Goal: Task Accomplishment & Management: Manage account settings

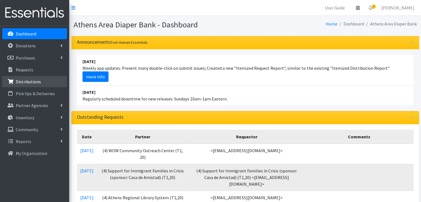
click at [34, 79] on p "Distributions" at bounding box center [28, 82] width 25 height 6
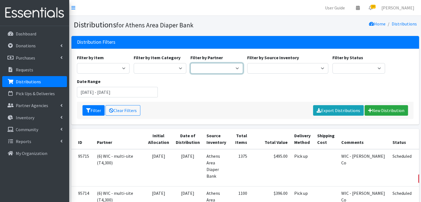
click at [208, 69] on select "(1) Athens Area Homeless Shelter (T1, 15) (1) Family Promise (T1, 8) (1) Jubile…" at bounding box center [216, 68] width 53 height 11
select select "2470"
click at [190, 63] on select "(1) Athens Area Homeless Shelter (T1, 15) (1) Family Promise (T1, 8) (1) Jubile…" at bounding box center [216, 68] width 53 height 11
click at [94, 108] on button "Filter" at bounding box center [93, 110] width 22 height 11
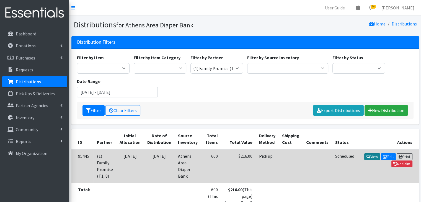
click at [372, 154] on link "View" at bounding box center [372, 156] width 16 height 7
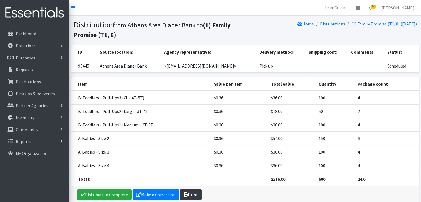
click at [192, 195] on link "Print" at bounding box center [191, 194] width 22 height 11
click at [331, 23] on link "Distributions" at bounding box center [332, 24] width 25 height 6
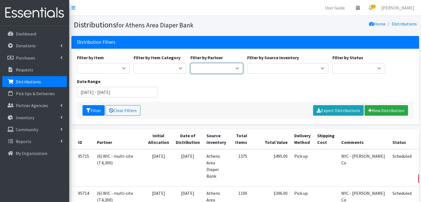
click at [210, 69] on select "(1) Athens Area Homeless Shelter (T1, 15) (1) Family Promise (T1, 8) (1) Jubile…" at bounding box center [216, 68] width 53 height 11
click at [161, 104] on div "Filter Clear Filters Export Distributions New Distribution" at bounding box center [245, 110] width 336 height 17
click at [27, 67] on p "Requests" at bounding box center [24, 70] width 17 height 6
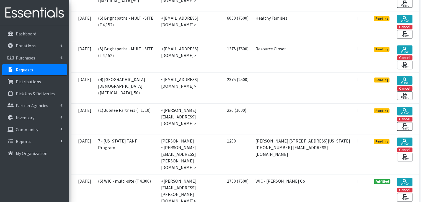
scroll to position [415, 0]
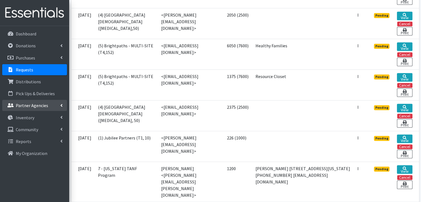
click at [40, 107] on p "Partner Agencies" at bounding box center [32, 106] width 32 height 6
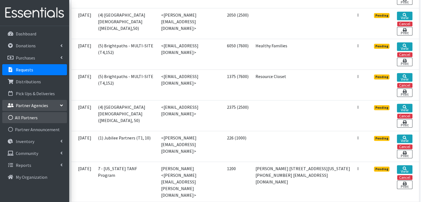
click at [33, 119] on link "All Partners" at bounding box center [34, 117] width 65 height 11
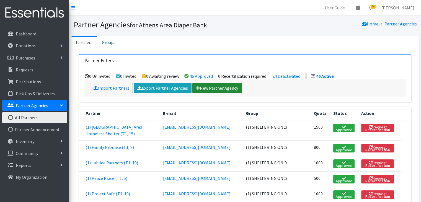
click at [213, 87] on link "New Partner Agency" at bounding box center [216, 88] width 49 height 11
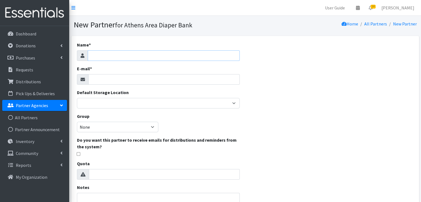
click at [130, 54] on input "Name *" at bounding box center [164, 55] width 152 height 11
type input "7 - Family Promise - CDBG"
click at [126, 78] on input "E-mail *" at bounding box center [163, 79] width 151 height 11
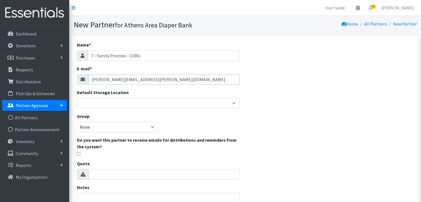
type input "michelle.brinson@athensareadiapers.com"
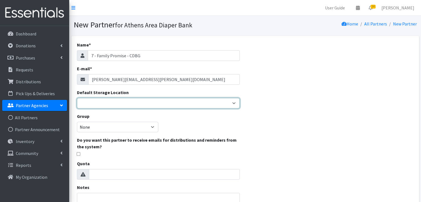
click at [225, 100] on select "Athens Area Diaper Bank Brightpaths - Athens FC-CIS Neighborhood Leaders Hub" at bounding box center [158, 103] width 163 height 11
select select "243"
click at [77, 98] on select "Athens Area Diaper Bank Brightpaths - Athens FC-CIS Neighborhood Leaders Hub" at bounding box center [158, 103] width 163 height 11
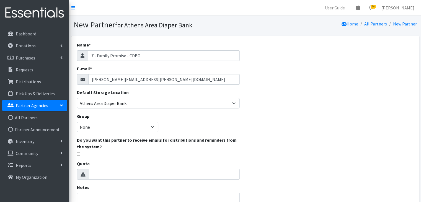
click at [229, 116] on div "Name * 7 - Family Promise - CDBG E-mail * michelle.brinson@athensareadiapers.co…" at bounding box center [158, 159] width 174 height 246
click at [115, 127] on select "None INTERNAL AND TESTING (1) SHELTERING ONLY (7) DIRECT SHIPPING (8) SPECIAL P…" at bounding box center [117, 127] width 81 height 11
click at [233, 138] on label "Do you want this partner to receive emails for distributions and reminders from…" at bounding box center [158, 143] width 163 height 13
click at [77, 153] on input "checkbox" at bounding box center [79, 154] width 4 height 4
checkbox input "true"
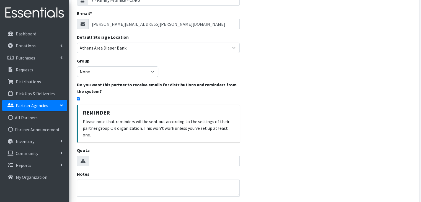
scroll to position [83, 0]
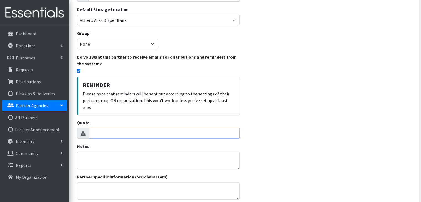
click at [107, 128] on input "Quota" at bounding box center [164, 133] width 151 height 11
type input "-1"
click at [233, 128] on input "-1" at bounding box center [164, 133] width 151 height 11
type input "500"
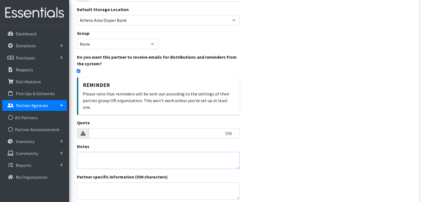
click at [158, 152] on textarea "Notes" at bounding box center [158, 160] width 163 height 17
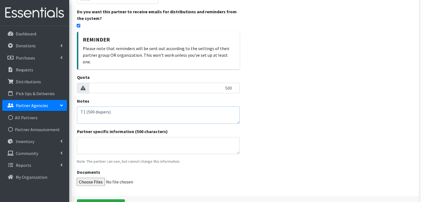
scroll to position [138, 0]
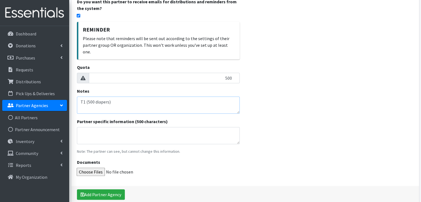
type textarea "T1 (500 diapers)"
click at [158, 133] on textarea "Partner specific information (500 characters)" at bounding box center [158, 135] width 163 height 17
click at [83, 127] on textarea "Partner specific information (500 characters)" at bounding box center [158, 135] width 163 height 17
paste textarea "Residential Clients - funded via CDBG contract Orders submitted monthly for eac…"
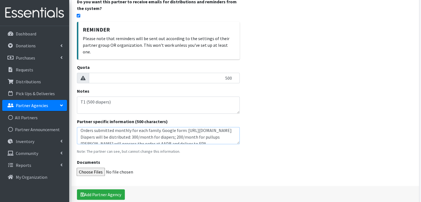
scroll to position [2, 0]
click at [158, 130] on textarea "Residential Clients - funded via CDBG contract Orders submitted monthly for eac…" at bounding box center [158, 135] width 163 height 17
click at [162, 135] on textarea "Residential Clients - funded via CDBG contract Orders submitted monthly for eac…" at bounding box center [158, 135] width 163 height 17
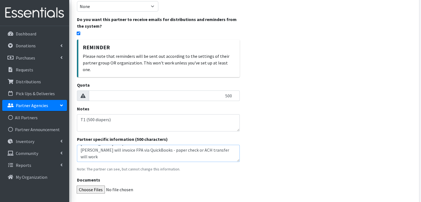
scroll to position [102, 0]
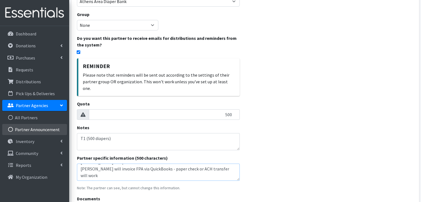
type textarea "Residential Clients - funded via CDBG contract Orders submitted monthly for eac…"
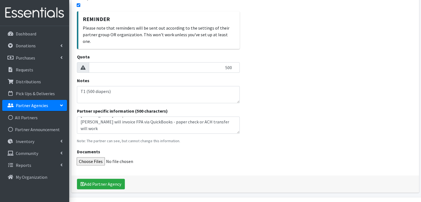
scroll to position [157, 0]
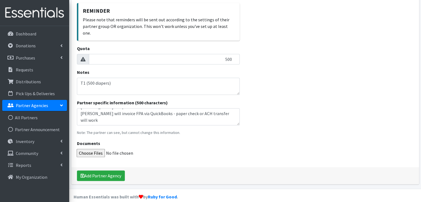
click at [95, 149] on input "Documents" at bounding box center [158, 153] width 163 height 8
type input "C:\fakepath\FPA AADB CDBG MOU 2024.pdf"
click at [117, 170] on button "Add Partner Agency" at bounding box center [101, 175] width 48 height 11
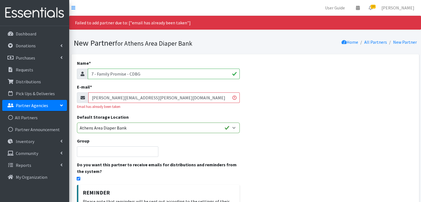
click at [173, 101] on input "[PERSON_NAME][EMAIL_ADDRESS][PERSON_NAME][DOMAIN_NAME]" at bounding box center [163, 97] width 151 height 11
drag, startPoint x: 176, startPoint y: 98, endPoint x: 85, endPoint y: 95, distance: 91.0
click at [85, 95] on div "[PERSON_NAME][EMAIL_ADDRESS][PERSON_NAME][DOMAIN_NAME]" at bounding box center [158, 97] width 163 height 11
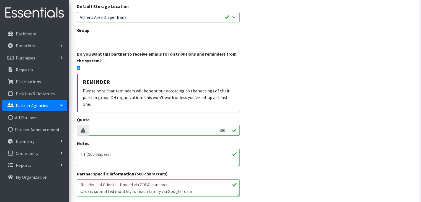
scroll to position [186, 0]
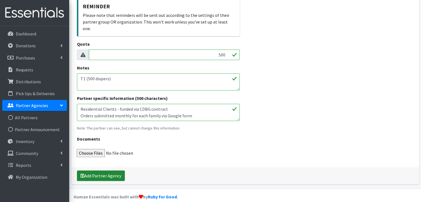
type input "[EMAIL_ADDRESS][PERSON_NAME][DOMAIN_NAME]"
click at [113, 171] on button "Add Partner Agency" at bounding box center [101, 175] width 48 height 11
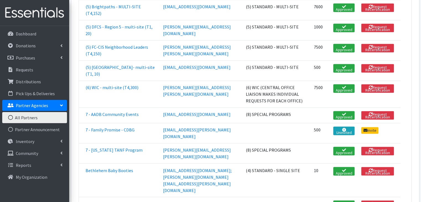
scroll to position [885, 0]
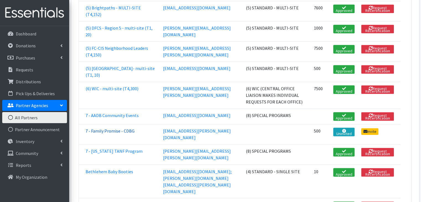
click at [121, 128] on link "7 - Family Promise - CDBG" at bounding box center [109, 131] width 49 height 6
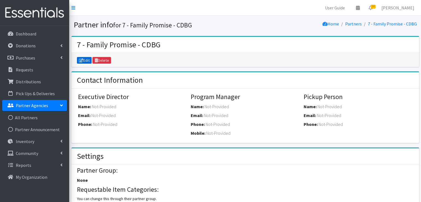
click at [83, 59] on link "Edit" at bounding box center [84, 60] width 15 height 7
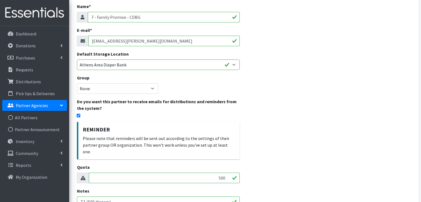
scroll to position [83, 0]
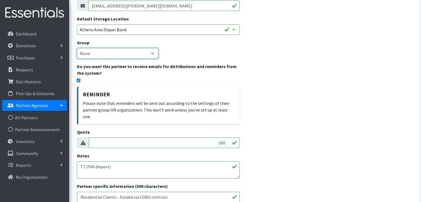
click at [132, 52] on select "None INTERNAL AND TESTING (1) SHELTERING ONLY (7) DIRECT SHIPPING (8) SPECIAL P…" at bounding box center [117, 53] width 81 height 11
select select "78"
click at [77, 48] on select "None INTERNAL AND TESTING (1) SHELTERING ONLY (7) DIRECT SHIPPING (8) SPECIAL P…" at bounding box center [117, 53] width 81 height 11
click at [238, 89] on div "Reminder Please note that reminders will be sent out according to the settings …" at bounding box center [158, 106] width 163 height 38
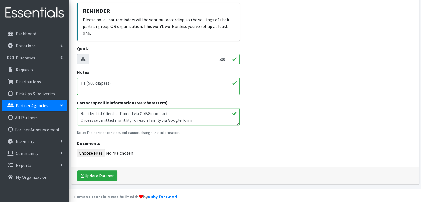
scroll to position [167, 0]
click at [95, 148] on input "Documents" at bounding box center [158, 152] width 163 height 8
type input "C:\fakepath\FPA AADB CDBG MOU 2024.pdf"
click at [113, 170] on button "Update Partner" at bounding box center [97, 175] width 40 height 11
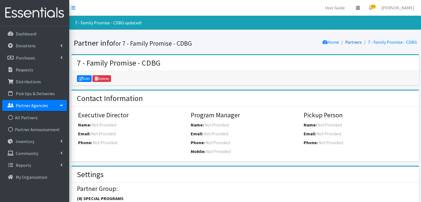
click at [359, 41] on link "Partners" at bounding box center [353, 42] width 17 height 6
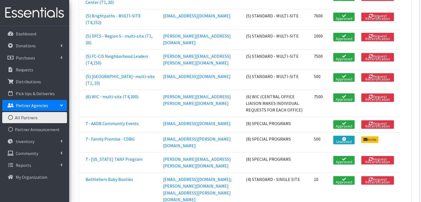
scroll to position [857, 0]
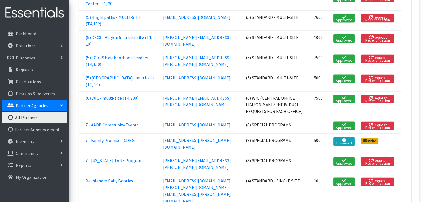
click at [373, 137] on link "Invite" at bounding box center [369, 140] width 17 height 7
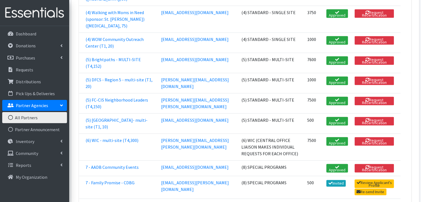
scroll to position [885, 0]
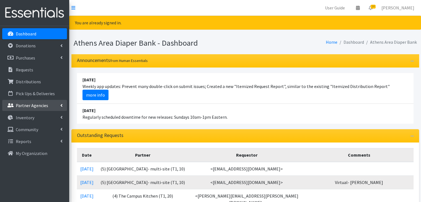
click at [33, 106] on p "Partner Agencies" at bounding box center [32, 106] width 32 height 6
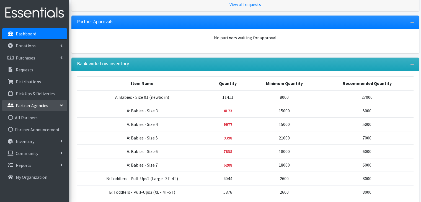
scroll to position [450, 0]
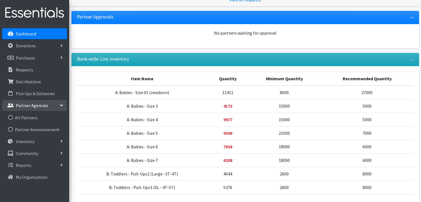
click at [27, 105] on p "Partner Agencies" at bounding box center [32, 106] width 32 height 6
click at [27, 118] on link "All Partners" at bounding box center [34, 117] width 65 height 11
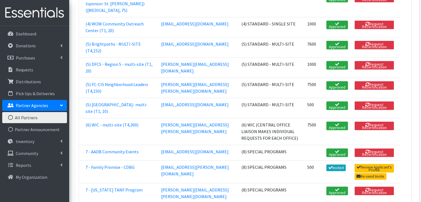
scroll to position [885, 0]
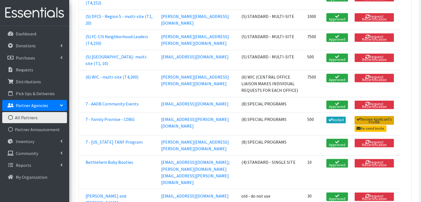
click at [369, 116] on link "Review Applicant's Profile" at bounding box center [373, 120] width 39 height 9
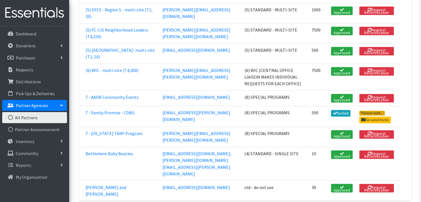
scroll to position [865, 0]
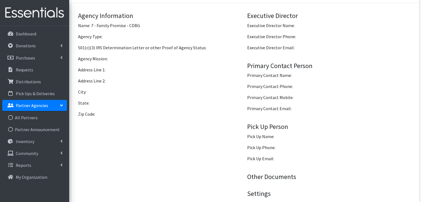
scroll to position [348, 0]
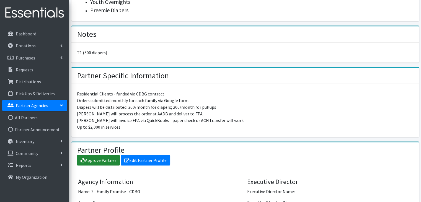
click at [100, 158] on link "Approve Partner" at bounding box center [98, 160] width 43 height 11
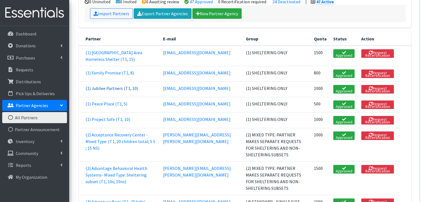
scroll to position [83, 0]
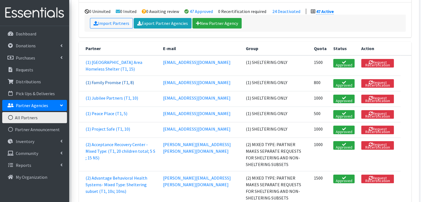
click at [113, 82] on link "(1) Family Promise (T1, 8)" at bounding box center [109, 83] width 48 height 6
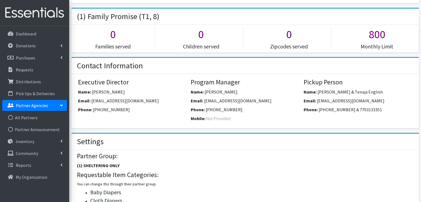
scroll to position [55, 0]
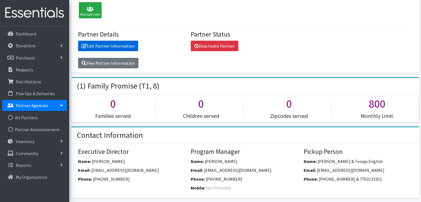
click at [115, 46] on link "Edit Partner Information" at bounding box center [108, 46] width 60 height 11
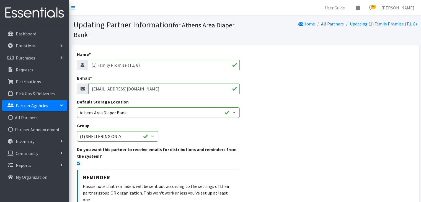
click at [95, 65] on input "(1) Family Promise (T1, 8)" at bounding box center [164, 65] width 152 height 11
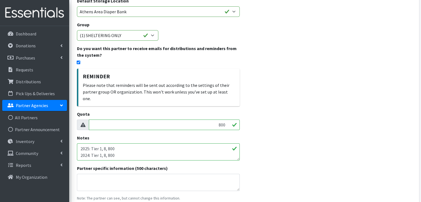
scroll to position [111, 0]
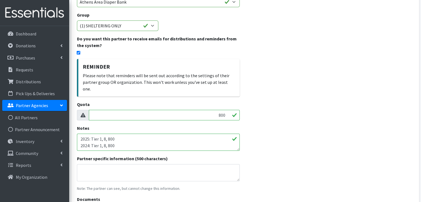
type input "(4) Family Promise (T1, 8)"
click at [221, 110] on input "800" at bounding box center [164, 115] width 151 height 11
type input "400"
click at [80, 134] on textarea "2025: Tier 1, 8, 800 2024: Tier 1, 8, 800" at bounding box center [158, 142] width 163 height 17
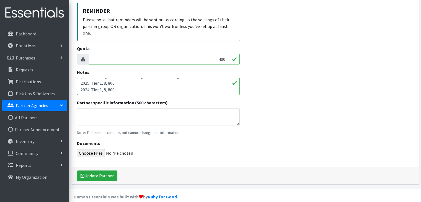
scroll to position [167, 0]
type textarea "August 2025: Changed from Sheltering to Non-sheltering 2025: Tier 1, 8, 800 202…"
click at [111, 170] on button "Update Partner" at bounding box center [97, 175] width 40 height 11
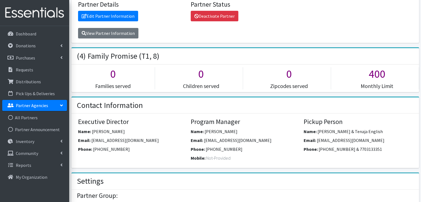
scroll to position [55, 0]
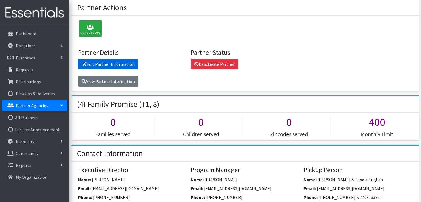
click at [112, 62] on link "Edit Partner Information" at bounding box center [108, 64] width 60 height 11
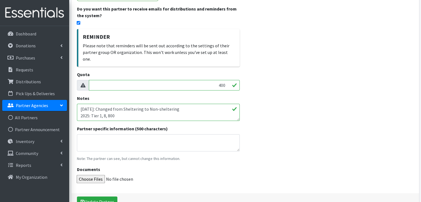
scroll to position [111, 0]
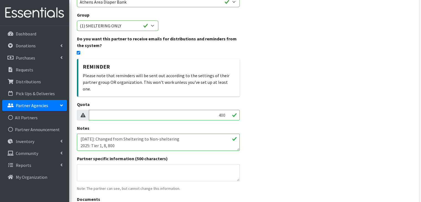
click at [185, 134] on textarea "August 2025: Changed from Sheltering to Non-sheltering 2025: Tier 1, 8, 800 202…" at bounding box center [158, 142] width 163 height 17
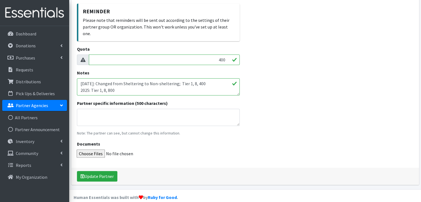
scroll to position [167, 0]
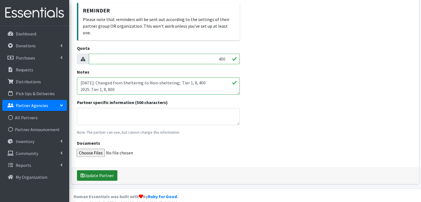
type textarea "August 2025: Changed from Sheltering to Non-sheltering; Tier 1, 8, 400 2025: Ti…"
click at [109, 170] on button "Update Partner" at bounding box center [97, 175] width 40 height 11
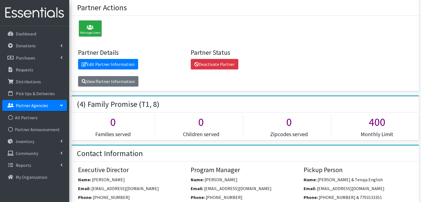
scroll to position [83, 0]
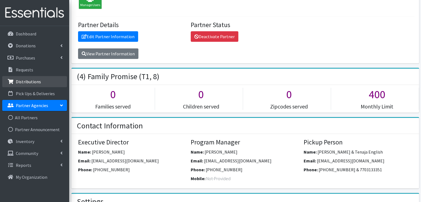
click at [35, 82] on p "Distributions" at bounding box center [28, 82] width 25 height 6
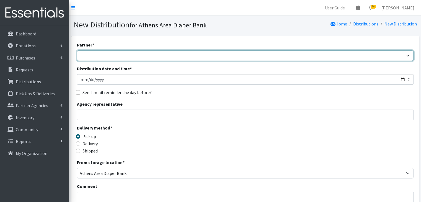
click at [120, 53] on select "(1) Athens Area Homeless Shelter (T1, 15) (1) Jubilee Partners (T1, 10) (1) Pea…" at bounding box center [245, 55] width 336 height 11
select select "3136"
click at [77, 50] on select "(1) Athens Area Homeless Shelter (T1, 15) (1) Jubilee Partners (T1, 10) (1) Pea…" at bounding box center [245, 55] width 336 height 11
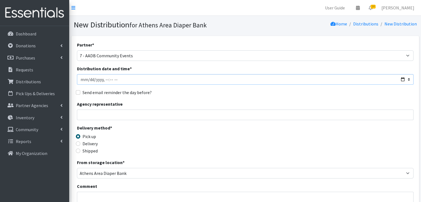
click at [104, 79] on input "Distribution date and time *" at bounding box center [245, 79] width 336 height 11
type input "2025-08-30T10:00"
click at [94, 114] on input "Agency representative" at bounding box center [245, 114] width 336 height 11
click at [217, 140] on div "Delivery method * Pick up Delivery Shipped Shipping cost" at bounding box center [245, 141] width 336 height 35
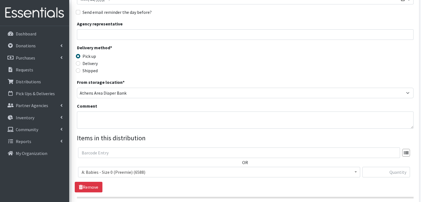
scroll to position [83, 0]
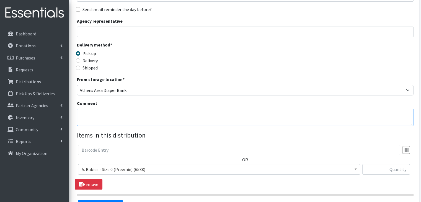
click at [115, 122] on textarea "Comment" at bounding box center [245, 117] width 336 height 17
type textarea "This it the total for Walk-In Distributions for the month of August - Shona"
click at [136, 169] on span "A: Babies - Size 0 (Preemie) (6588)" at bounding box center [219, 169] width 275 height 8
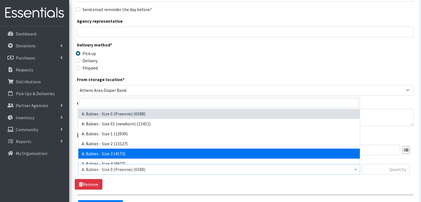
scroll to position [28, 0]
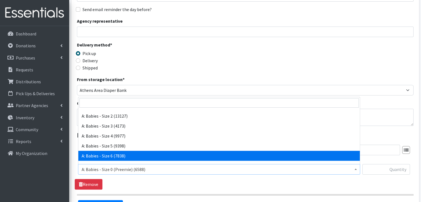
select select "5617"
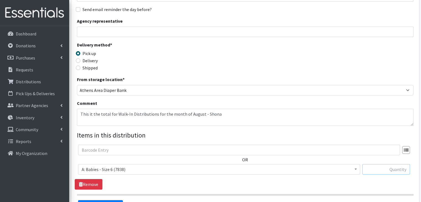
click at [376, 169] on input "text" at bounding box center [386, 169] width 48 height 11
type input "50"
click at [284, 179] on div "OR A: Babies - Size 0 (Preemie) (6588) A: Babies - Size 01 (newborn) (11411) A:…" at bounding box center [245, 167] width 340 height 45
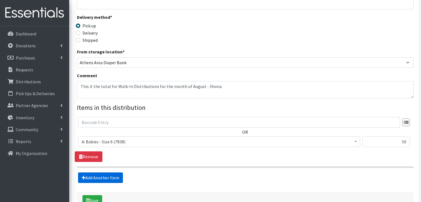
click at [105, 176] on link "Add Another Item" at bounding box center [100, 177] width 45 height 11
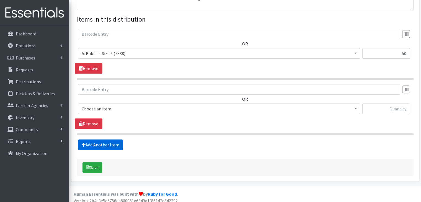
scroll to position [203, 0]
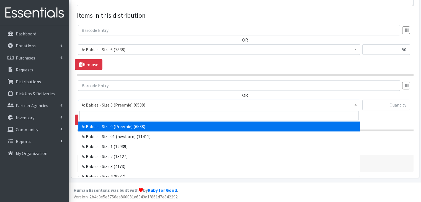
click at [160, 103] on span "A: Babies - Size 0 (Preemie) (6588)" at bounding box center [219, 105] width 275 height 8
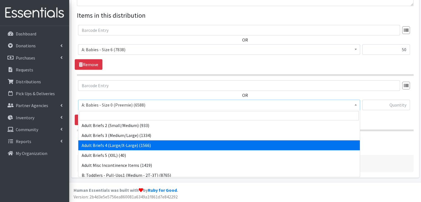
scroll to position [138, 0]
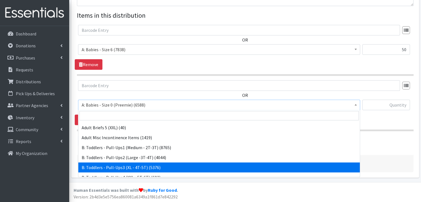
select select "5599"
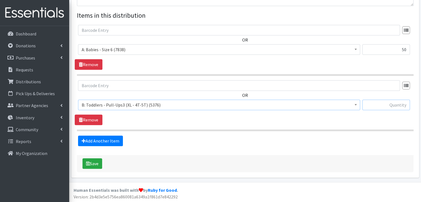
click at [396, 108] on input "text" at bounding box center [386, 105] width 48 height 11
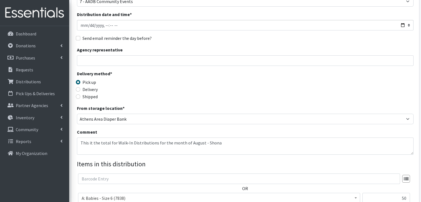
scroll to position [55, 0]
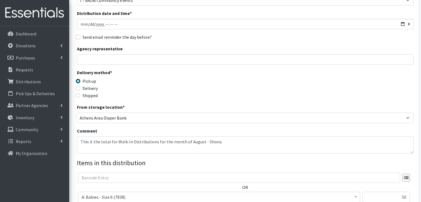
type input "5"
click at [221, 145] on textarea "This it the total for Walk-In Distributions for the month of August - Shona" at bounding box center [245, 144] width 336 height 17
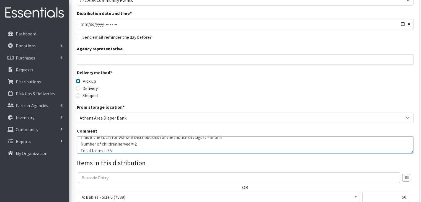
type textarea "This it the total for Walk-In Distributions for the month of August - Shona Num…"
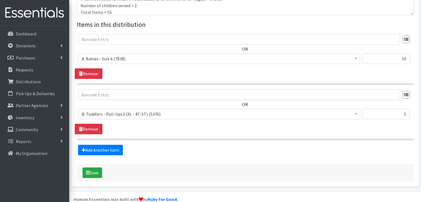
scroll to position [203, 0]
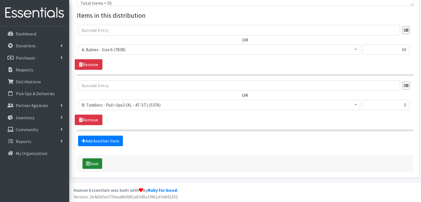
click at [87, 161] on icon "submit" at bounding box center [88, 163] width 4 height 4
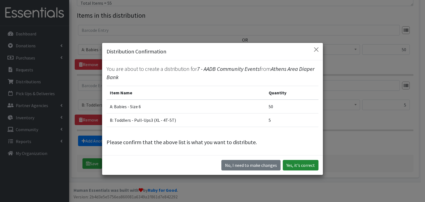
click at [297, 165] on button "Yes, it's correct" at bounding box center [301, 165] width 36 height 11
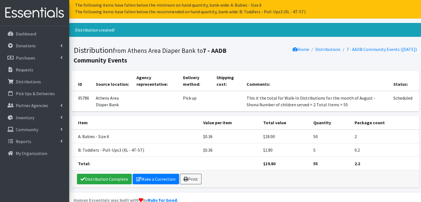
scroll to position [28, 0]
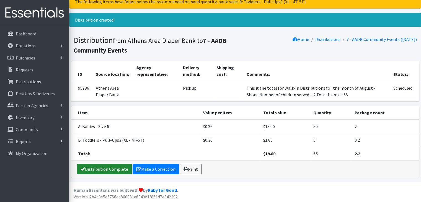
click at [115, 168] on link "Distribution Complete" at bounding box center [104, 169] width 55 height 11
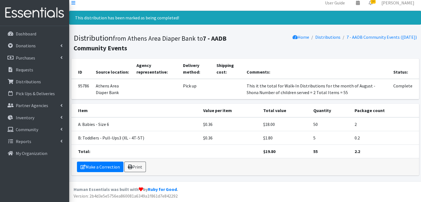
scroll to position [0, 0]
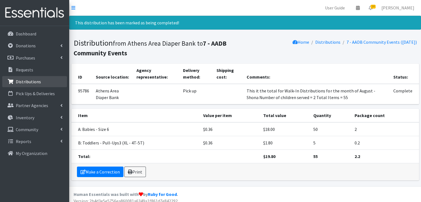
click at [36, 80] on p "Distributions" at bounding box center [28, 82] width 25 height 6
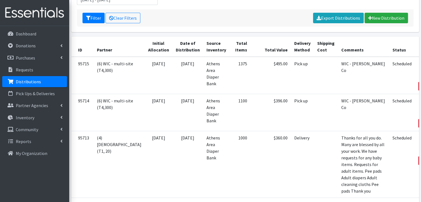
scroll to position [83, 0]
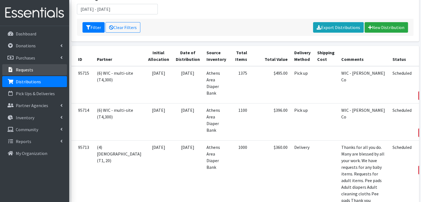
click at [22, 70] on p "Requests" at bounding box center [24, 70] width 17 height 6
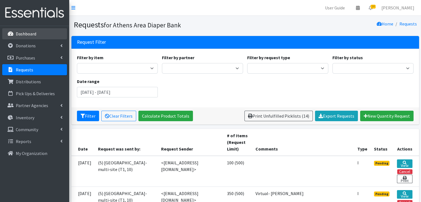
click at [20, 33] on p "Dashboard" at bounding box center [26, 34] width 20 height 6
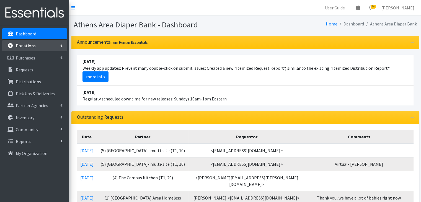
click at [36, 44] on link "Donations" at bounding box center [34, 45] width 65 height 11
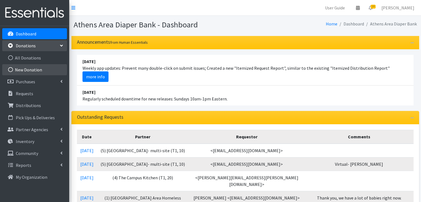
click at [34, 68] on link "New Donation" at bounding box center [34, 69] width 65 height 11
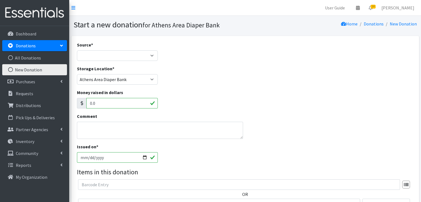
select select "Misc. Donation"
click at [77, 50] on select "Product Drive Manufacturer Donation Site Misc. Donation" at bounding box center [117, 55] width 81 height 11
click at [101, 124] on textarea "Comment" at bounding box center [160, 130] width 166 height 17
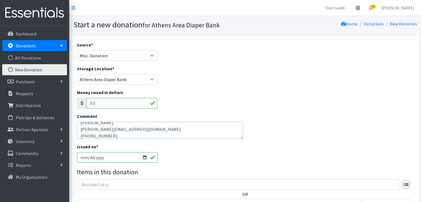
type textarea "Lynn Shannon lynnshannonray@gmail.com 706-351-0269"
click at [89, 158] on input "[DATE]" at bounding box center [117, 157] width 81 height 11
type input "[DATE]"
click at [240, 168] on legend "Items in this donation" at bounding box center [245, 172] width 336 height 10
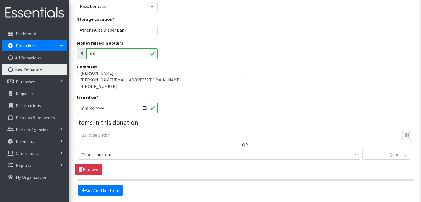
scroll to position [55, 0]
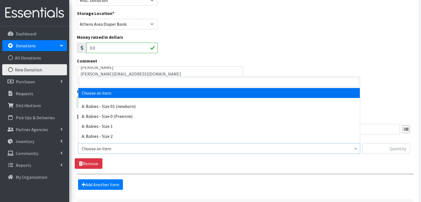
click at [191, 150] on span "Choose an item" at bounding box center [219, 149] width 275 height 8
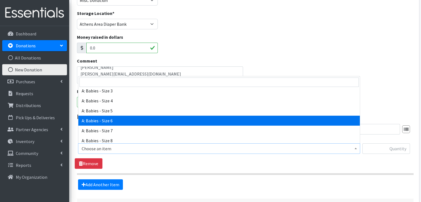
select select "5617"
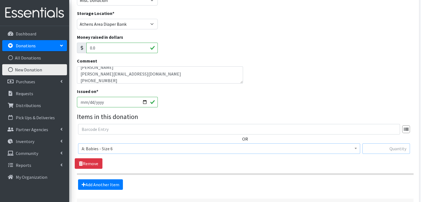
click at [393, 148] on input "text" at bounding box center [386, 148] width 48 height 11
type input "73"
click at [272, 176] on fieldset "Items in this donation OR Choose an item A: Babies - Size 01 (newborn) A: Babie…" at bounding box center [245, 151] width 336 height 78
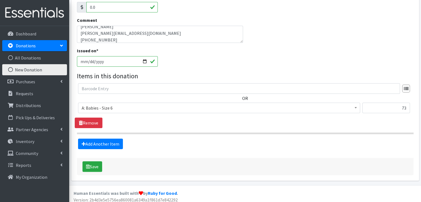
scroll to position [99, 0]
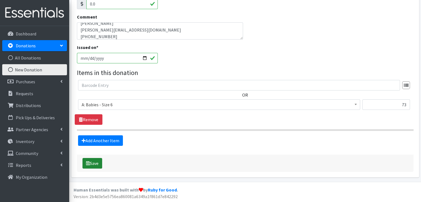
click at [95, 162] on button "Save" at bounding box center [92, 163] width 20 height 11
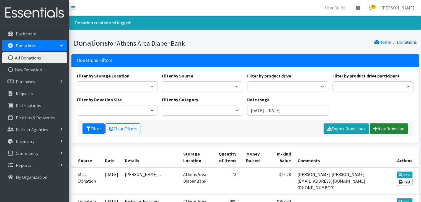
click at [382, 128] on link "New Donation" at bounding box center [388, 128] width 38 height 11
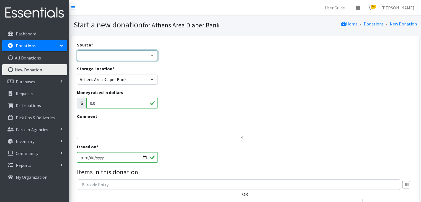
click at [135, 58] on select "Product Drive Manufacturer Donation Site Misc. Donation" at bounding box center [117, 55] width 81 height 11
select select "Misc. Donation"
click at [77, 50] on select "Product Drive Manufacturer Donation Site Misc. Donation" at bounding box center [117, 55] width 81 height 11
click at [114, 130] on textarea "Comment" at bounding box center [160, 130] width 166 height 17
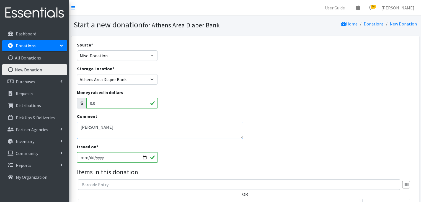
type textarea "[PERSON_NAME]"
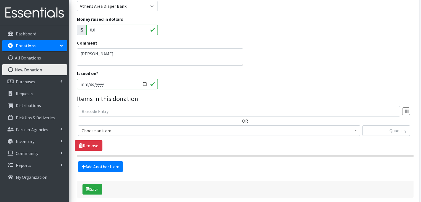
scroll to position [83, 0]
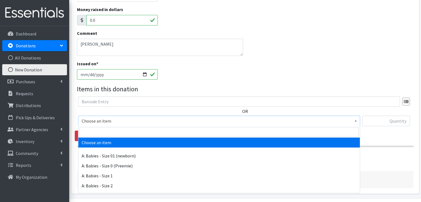
click at [141, 124] on span "Choose an item" at bounding box center [219, 121] width 275 height 8
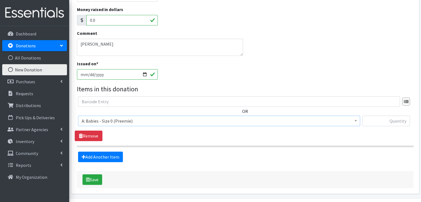
select select "5600"
click at [158, 144] on section "OR Choose an item A: Babies - Size 01 (newborn) A: Babies - Size 0 (Preemie) A:…" at bounding box center [245, 121] width 336 height 51
click at [114, 156] on link "Add Another Item" at bounding box center [100, 157] width 45 height 11
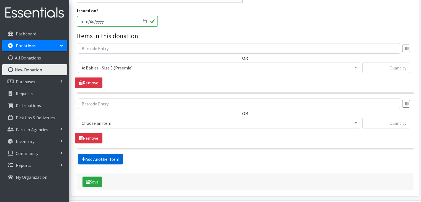
scroll to position [154, 0]
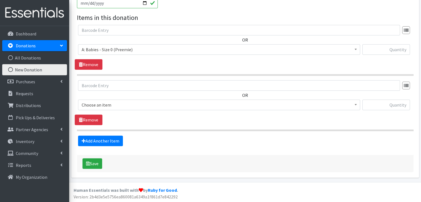
click at [137, 102] on span "Choose an item" at bounding box center [219, 105] width 275 height 8
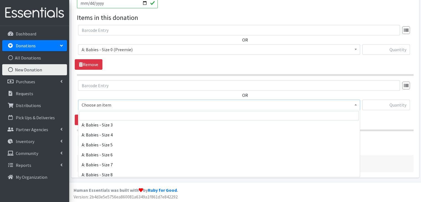
scroll to position [55, 0]
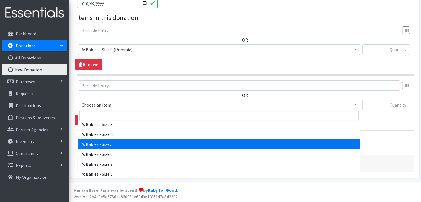
select select "5616"
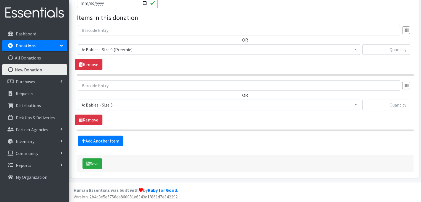
click at [155, 139] on div "Add Another Item" at bounding box center [245, 140] width 340 height 11
click at [116, 143] on link "Add Another Item" at bounding box center [100, 140] width 45 height 11
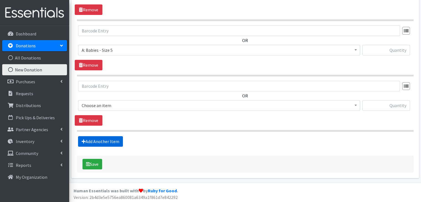
scroll to position [209, 0]
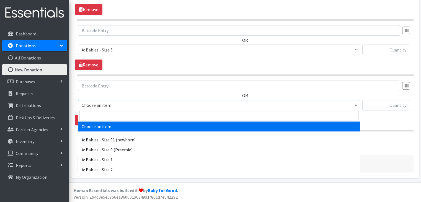
click at [136, 108] on span "Choose an item" at bounding box center [219, 105] width 275 height 8
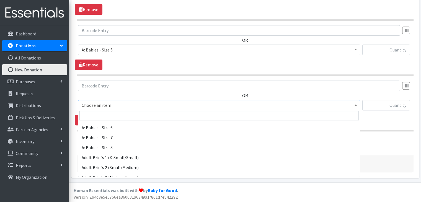
scroll to position [83, 0]
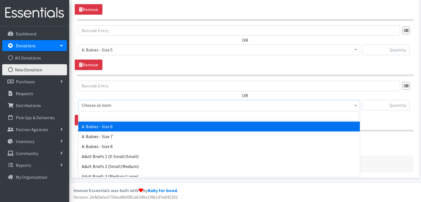
select select "5617"
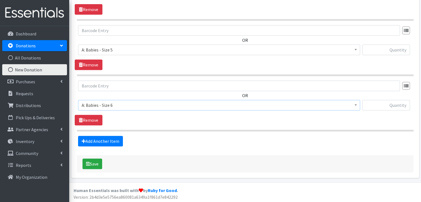
click at [146, 125] on section "OR Choose an item A: Babies - Size 01 (newborn) A: Babies - Size 0 (Preemie) A:…" at bounding box center [245, 105] width 336 height 51
click at [114, 141] on link "Add Another Item" at bounding box center [100, 141] width 45 height 11
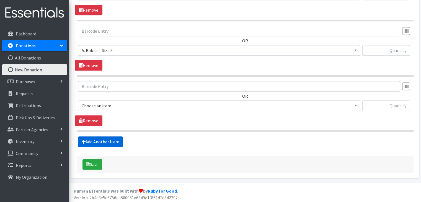
scroll to position [265, 0]
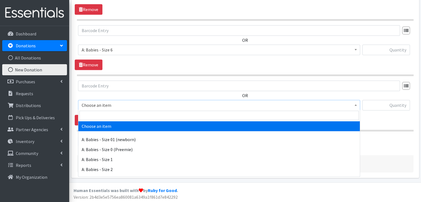
click at [142, 105] on span "Choose an item" at bounding box center [219, 105] width 275 height 8
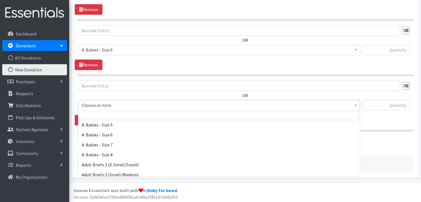
scroll to position [83, 0]
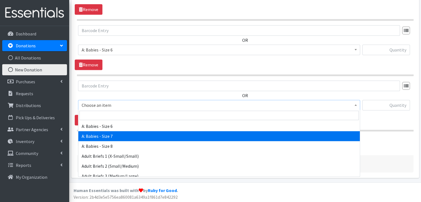
select select "8888"
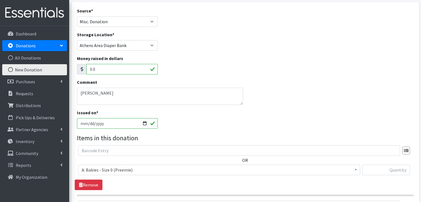
scroll to position [43, 0]
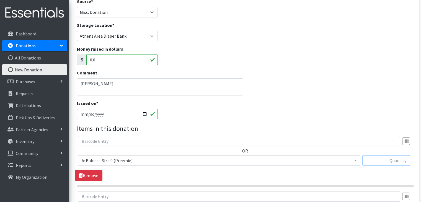
click at [394, 159] on input "text" at bounding box center [386, 160] width 48 height 11
type input "60"
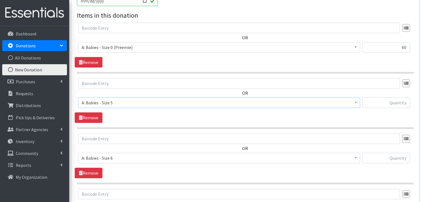
scroll to position [158, 0]
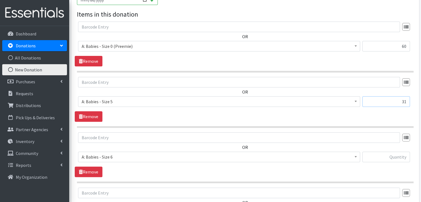
type input "31"
type input "64"
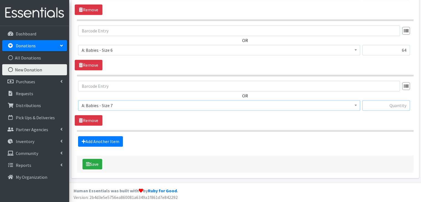
scroll to position [265, 0]
type input "16"
click at [93, 162] on button "Save" at bounding box center [92, 163] width 20 height 11
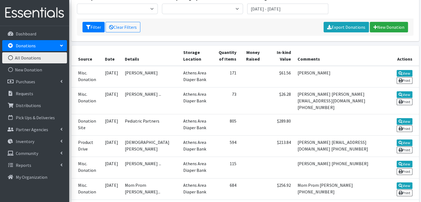
scroll to position [111, 0]
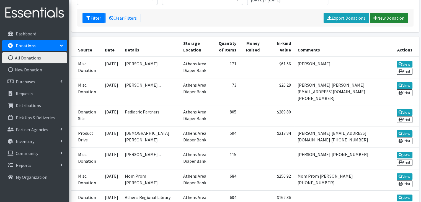
click at [383, 17] on link "New Donation" at bounding box center [388, 18] width 38 height 11
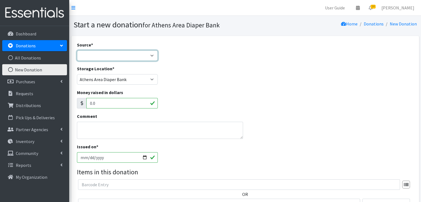
click at [121, 55] on select "Product Drive Manufacturer Donation Site Misc. Donation" at bounding box center [117, 55] width 81 height 11
select select "Product Drive"
click at [77, 50] on select "Product Drive Manufacturer Donation Site Misc. Donation" at bounding box center [117, 55] width 81 height 11
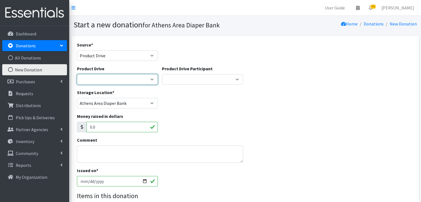
click at [112, 78] on select "ACAD Preschool Alstory & Bird Apple Tree Prep Arrow Preschool [GEOGRAPHIC_DATA]…" at bounding box center [117, 79] width 81 height 11
select select "3022"
click at [77, 74] on select "ACAD Preschool Alstory & Bird Apple Tree Prep Arrow Preschool [GEOGRAPHIC_DATA]…" at bounding box center [117, 79] width 81 height 11
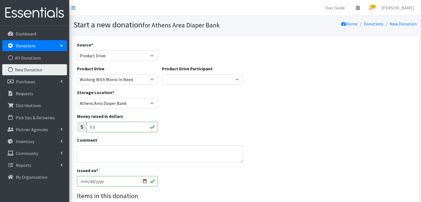
click at [215, 115] on div "Money raised in dollars 0.0" at bounding box center [245, 125] width 340 height 24
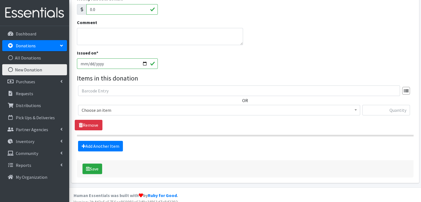
scroll to position [123, 0]
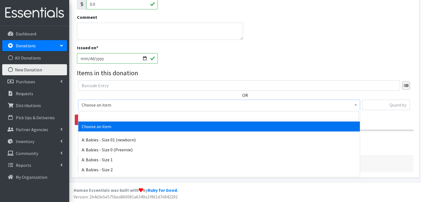
click at [168, 105] on span "Choose an item" at bounding box center [219, 105] width 275 height 8
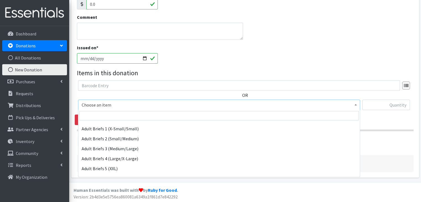
scroll to position [83, 0]
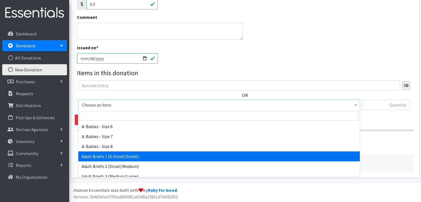
select select "8887"
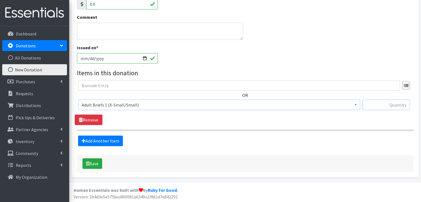
click at [391, 106] on input "text" at bounding box center [386, 105] width 48 height 11
type input "60"
click at [311, 152] on div "Source * Product Drive Manufacturer Donation Site Misc. Donation Donation Site …" at bounding box center [245, 45] width 336 height 253
click at [94, 164] on button "Save" at bounding box center [92, 163] width 20 height 11
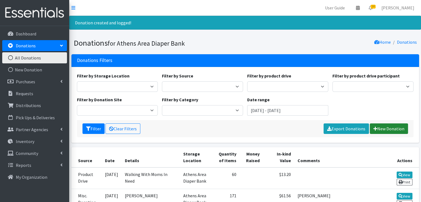
click at [392, 129] on link "New Donation" at bounding box center [388, 128] width 38 height 11
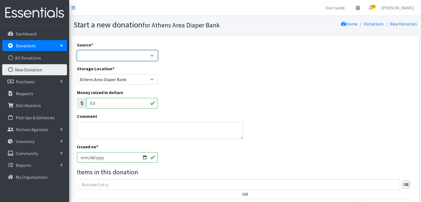
click at [108, 60] on select "Product Drive Manufacturer Donation Site Misc. Donation" at bounding box center [117, 55] width 81 height 11
select select "Product Drive"
click at [77, 50] on select "Product Drive Manufacturer Donation Site Misc. Donation" at bounding box center [117, 55] width 81 height 11
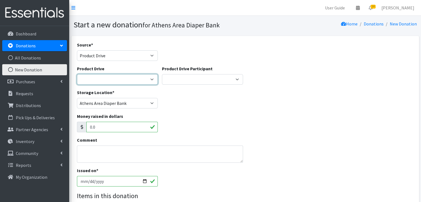
click at [112, 78] on select "ACAD Preschool Alstory & Bird Apple Tree Prep Arrow Preschool [GEOGRAPHIC_DATA]…" at bounding box center [117, 79] width 81 height 11
select select
click at [77, 74] on select "ACAD Preschool Alstory & Bird Apple Tree Prep Arrow Preschool [GEOGRAPHIC_DATA]…" at bounding box center [117, 79] width 81 height 11
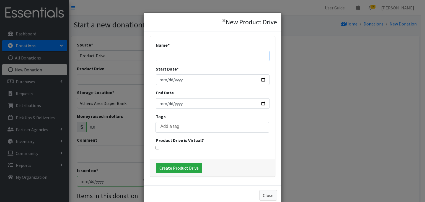
click at [199, 57] on input "Name *" at bounding box center [213, 56] width 114 height 11
type input "[DEMOGRAPHIC_DATA]"
type input "[DATE]"
click at [186, 170] on input "Create Product Drive" at bounding box center [179, 168] width 46 height 11
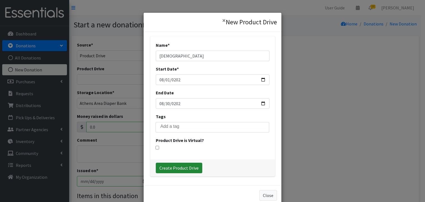
select select "3516"
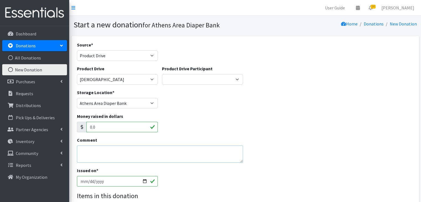
click at [114, 153] on textarea "Comment" at bounding box center [160, 153] width 166 height 17
click at [143, 158] on textarea "Tanya Eidson teidon@cornerstoneathens." at bounding box center [160, 153] width 166 height 17
click at [88, 157] on textarea "Tanya Eidson teidon@cornerstoneathens.cc" at bounding box center [160, 153] width 166 height 17
type textarea "Tanya Eidson teidson@cornerstoneathens.cc"
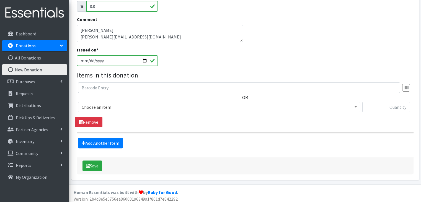
scroll to position [123, 0]
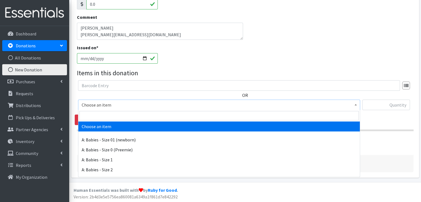
click at [148, 105] on span "Choose an item" at bounding box center [219, 105] width 275 height 8
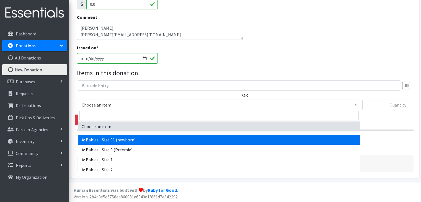
select select "5610"
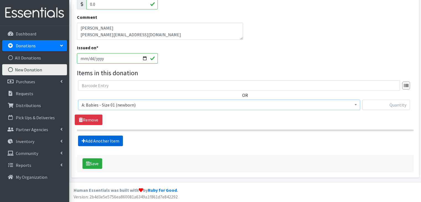
click at [109, 140] on link "Add Another Item" at bounding box center [100, 140] width 45 height 11
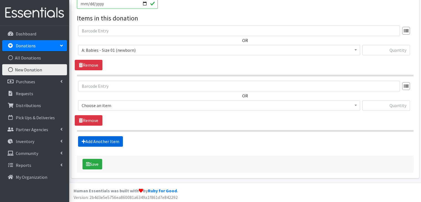
scroll to position [178, 0]
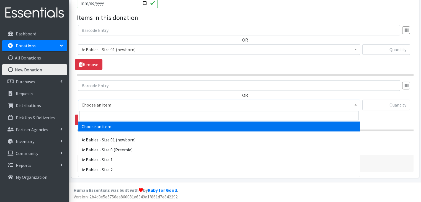
click at [137, 106] on span "Choose an item" at bounding box center [219, 105] width 275 height 8
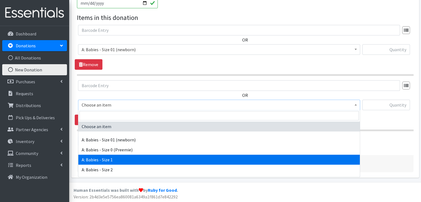
select select "5611"
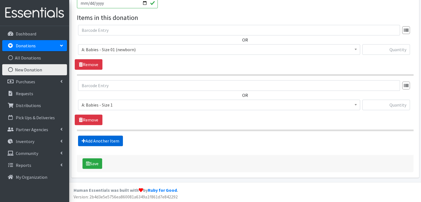
click at [116, 138] on link "Add Another Item" at bounding box center [100, 140] width 45 height 11
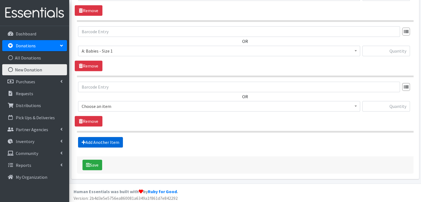
scroll to position [233, 0]
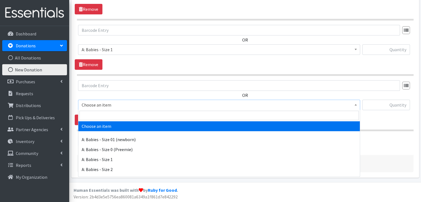
click at [128, 103] on span "Choose an item" at bounding box center [219, 105] width 275 height 8
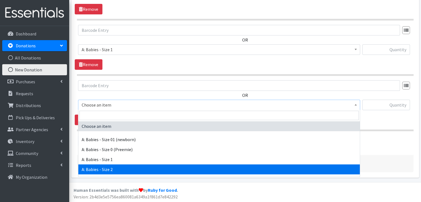
select select "5612"
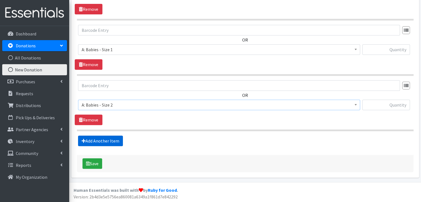
click at [112, 138] on link "Add Another Item" at bounding box center [100, 140] width 45 height 11
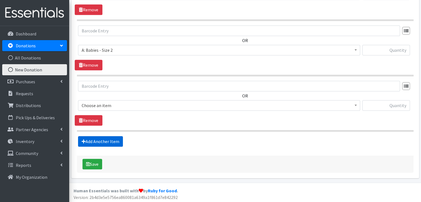
scroll to position [288, 0]
click at [130, 107] on span "Choose an item" at bounding box center [219, 105] width 275 height 8
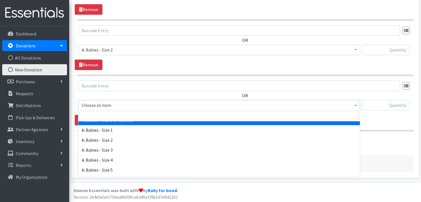
scroll to position [55, 0]
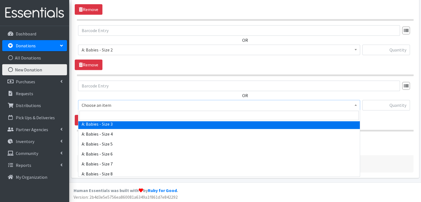
select select "5613"
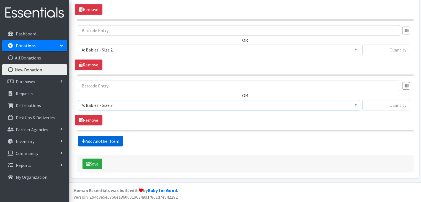
click at [117, 140] on link "Add Another Item" at bounding box center [100, 141] width 45 height 11
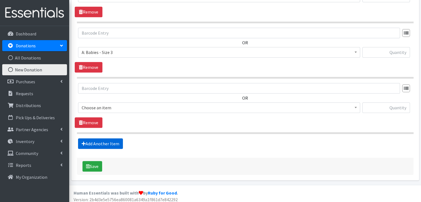
scroll to position [343, 0]
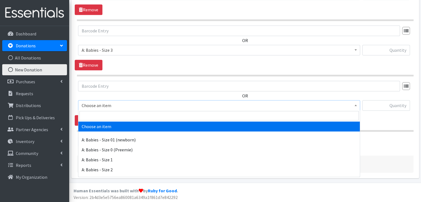
click at [131, 105] on span "Choose an item" at bounding box center [219, 105] width 275 height 8
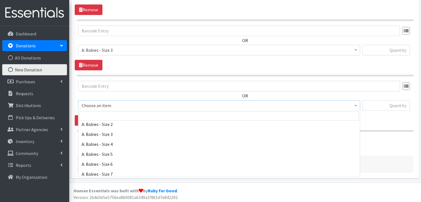
scroll to position [55, 0]
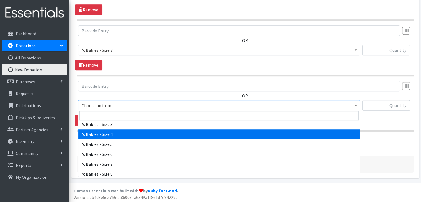
select select "5614"
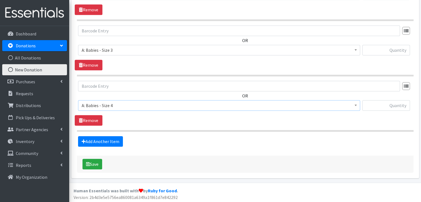
click at [130, 126] on section "OR Choose an item A: Babies - Size 01 (newborn) A: Babies - Size 0 (Preemie) A:…" at bounding box center [245, 106] width 336 height 51
click at [106, 141] on link "Add Another Item" at bounding box center [100, 141] width 45 height 11
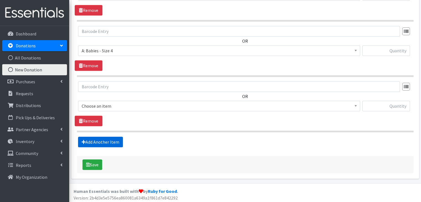
scroll to position [399, 0]
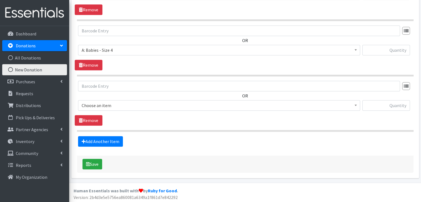
click at [129, 106] on span "Choose an item" at bounding box center [219, 105] width 275 height 8
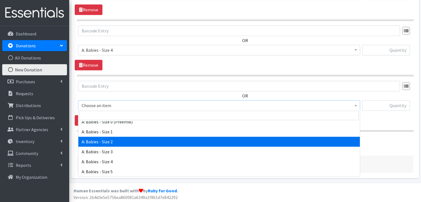
scroll to position [55, 0]
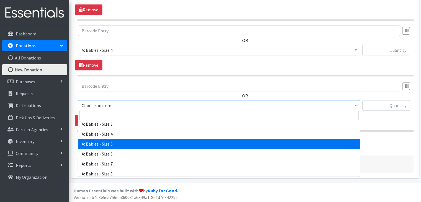
select select "5616"
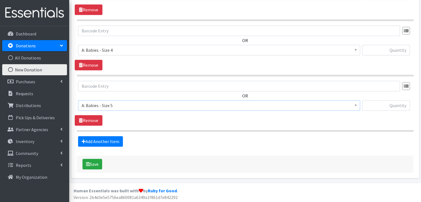
click at [141, 127] on section "OR Choose an item A: Babies - Size 01 (newborn) A: Babies - Size 0 (Preemie) A:…" at bounding box center [245, 106] width 336 height 51
click at [112, 138] on link "Add Another Item" at bounding box center [100, 141] width 45 height 11
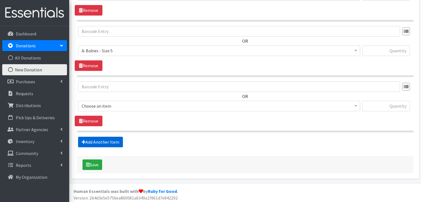
scroll to position [454, 0]
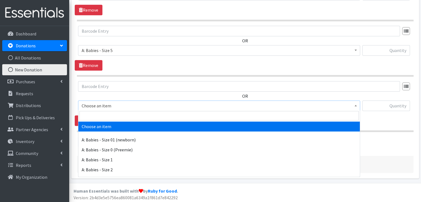
click at [139, 105] on span "Choose an item" at bounding box center [219, 106] width 275 height 8
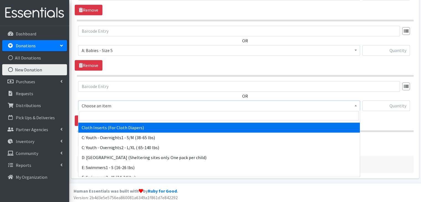
scroll to position [237, 0]
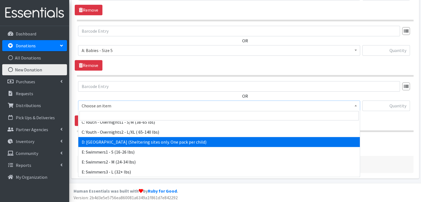
select select "5604"
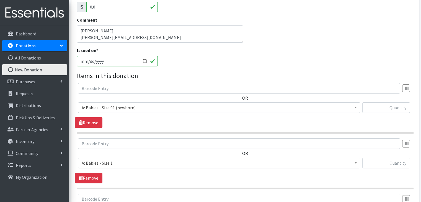
scroll to position [94, 0]
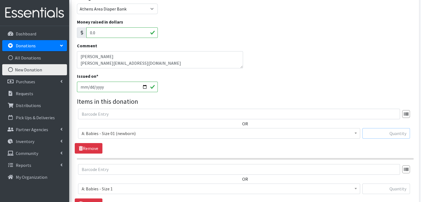
click at [386, 133] on input "text" at bounding box center [386, 133] width 48 height 11
type input "445"
type input "896"
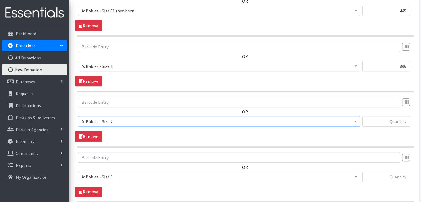
scroll to position [217, 0]
type input "1064"
type input "58"
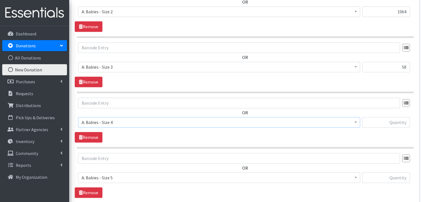
scroll to position [327, 0]
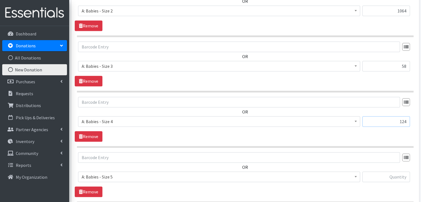
type input "124"
type input "52"
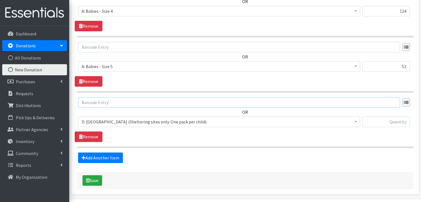
scroll to position [438, 0]
type input "18"
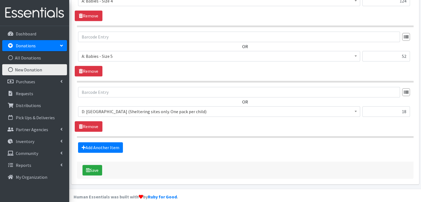
scroll to position [454, 0]
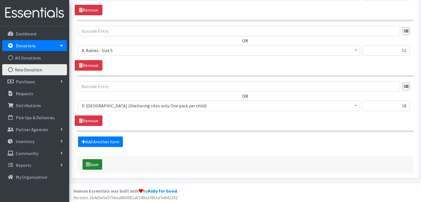
click at [91, 161] on button "Save" at bounding box center [92, 164] width 20 height 11
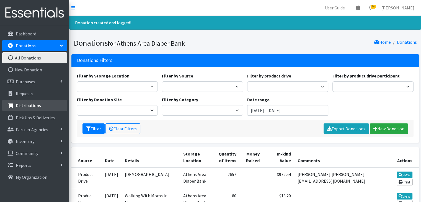
click at [31, 104] on p "Distributions" at bounding box center [28, 106] width 25 height 6
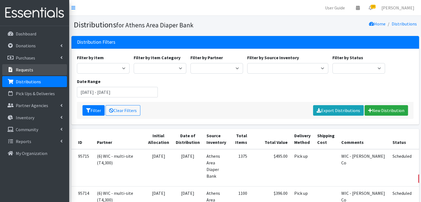
click at [30, 69] on p "Requests" at bounding box center [24, 70] width 17 height 6
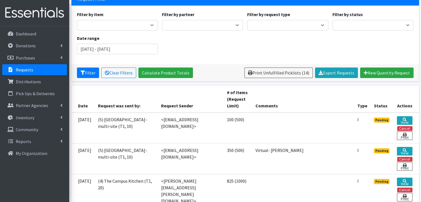
scroll to position [55, 0]
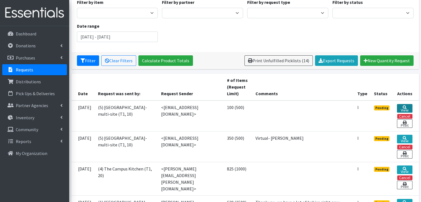
click at [406, 107] on link "View" at bounding box center [403, 108] width 15 height 9
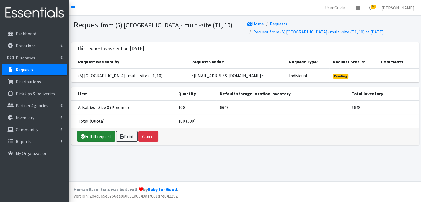
click at [100, 140] on link "Fulfill request" at bounding box center [96, 136] width 38 height 11
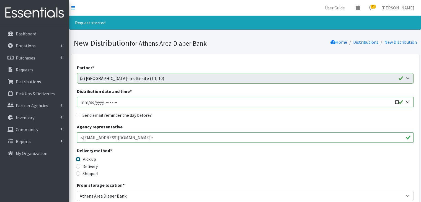
click at [83, 103] on input "Distribution date and time *" at bounding box center [245, 102] width 336 height 11
type input "2025-09-30T23:59"
type input "2025-09-05T10:00"
click at [79, 117] on div "Send email reminder the day before?" at bounding box center [245, 115] width 336 height 7
click at [78, 114] on input "Send email reminder the day before?" at bounding box center [78, 115] width 4 height 4
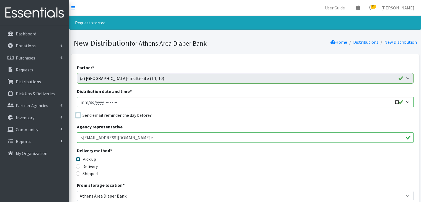
checkbox input "true"
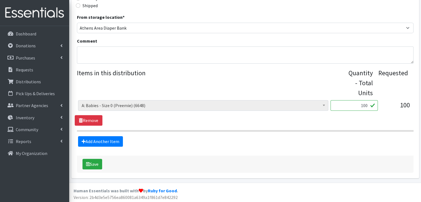
scroll to position [168, 0]
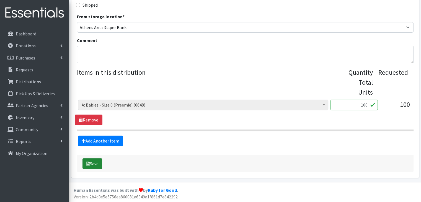
click at [94, 160] on button "Save" at bounding box center [92, 163] width 20 height 11
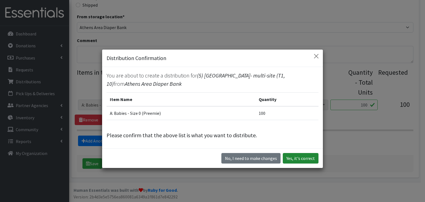
click at [297, 158] on button "Yes, it's correct" at bounding box center [301, 158] width 36 height 11
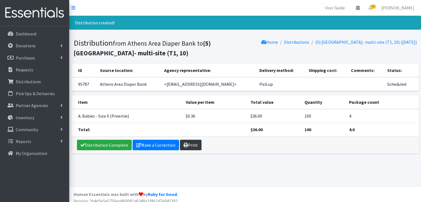
click at [189, 144] on link "Print" at bounding box center [191, 145] width 22 height 11
click at [22, 72] on p "Requests" at bounding box center [24, 70] width 17 height 6
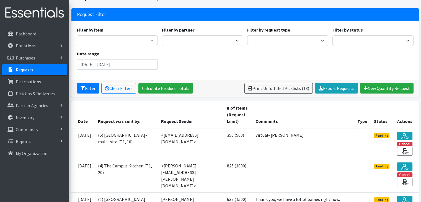
scroll to position [55, 0]
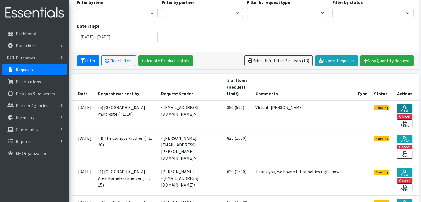
click at [408, 107] on link "View" at bounding box center [403, 108] width 15 height 9
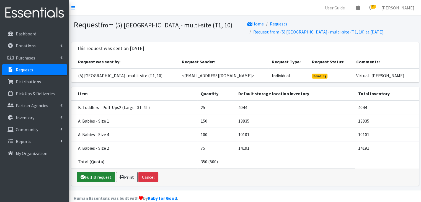
click at [97, 177] on link "Fulfill request" at bounding box center [96, 177] width 38 height 11
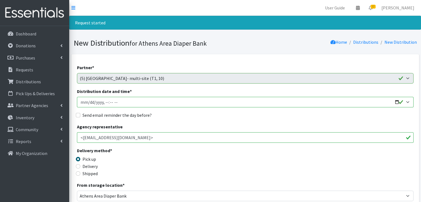
click at [80, 102] on input "Distribution date and time *" at bounding box center [245, 102] width 336 height 11
type input "[DATE]T23:59"
type input "[DATE]T10:00"
click at [80, 115] on input "Send email reminder the day before?" at bounding box center [78, 115] width 4 height 4
checkbox input "true"
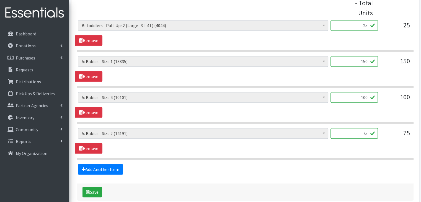
scroll to position [276, 0]
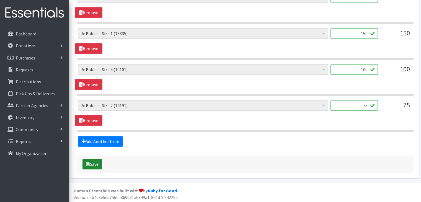
click at [94, 160] on button "Save" at bounding box center [92, 164] width 20 height 11
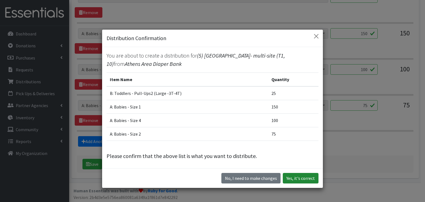
click at [297, 178] on button "Yes, it's correct" at bounding box center [301, 178] width 36 height 11
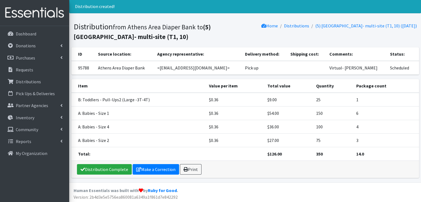
scroll to position [41, 0]
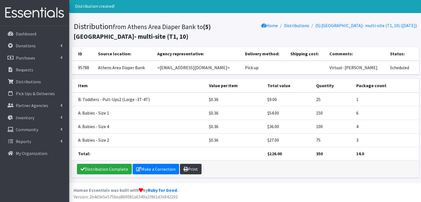
click at [187, 169] on link "Print" at bounding box center [191, 169] width 22 height 11
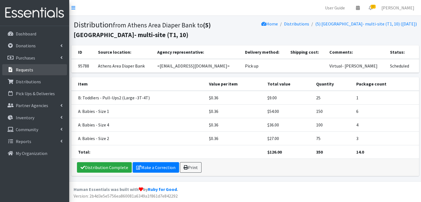
click at [27, 72] on p "Requests" at bounding box center [24, 70] width 17 height 6
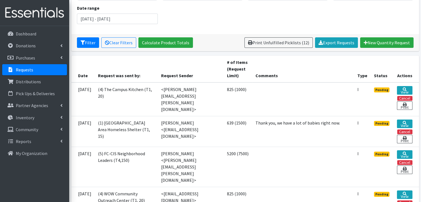
scroll to position [83, 0]
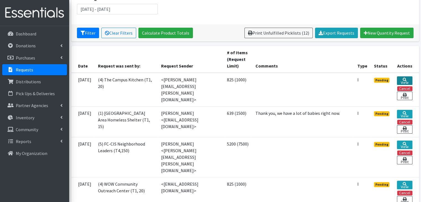
click at [404, 79] on link "View" at bounding box center [403, 80] width 15 height 9
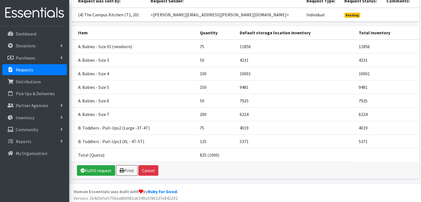
scroll to position [56, 0]
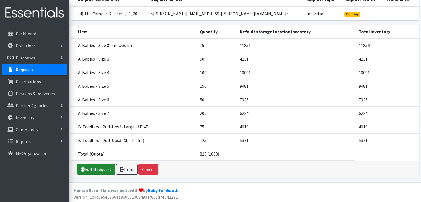
click at [104, 168] on link "Fulfill request" at bounding box center [96, 169] width 38 height 11
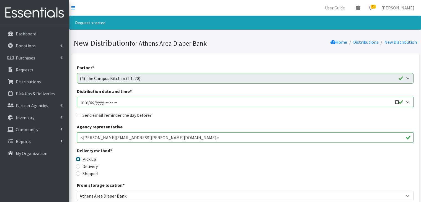
click at [83, 101] on input "Distribution date and time *" at bounding box center [245, 102] width 336 height 11
type input "2025-09-30T23:59"
type input "2025-09-05T10:00"
click at [79, 117] on input "Send email reminder the day before?" at bounding box center [78, 115] width 4 height 4
checkbox input "true"
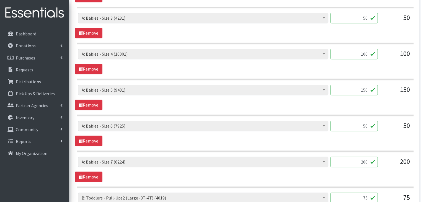
scroll to position [419, 0]
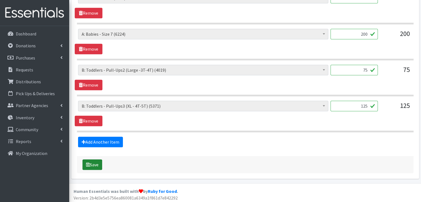
click at [97, 161] on button "Save" at bounding box center [92, 164] width 20 height 11
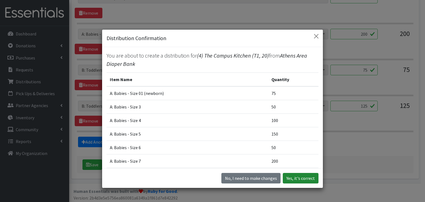
click at [312, 178] on button "Yes, it's correct" at bounding box center [301, 178] width 36 height 11
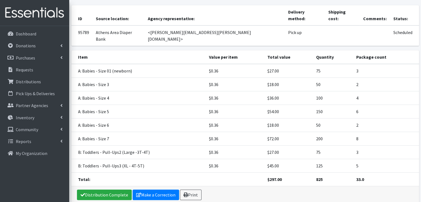
scroll to position [102, 0]
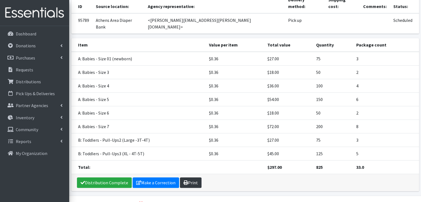
click at [193, 177] on link "Print" at bounding box center [191, 182] width 22 height 11
click at [28, 70] on p "Requests" at bounding box center [24, 70] width 17 height 6
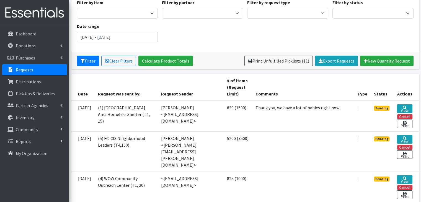
scroll to position [55, 0]
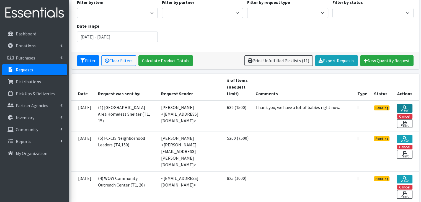
click at [405, 108] on link "View" at bounding box center [403, 108] width 15 height 9
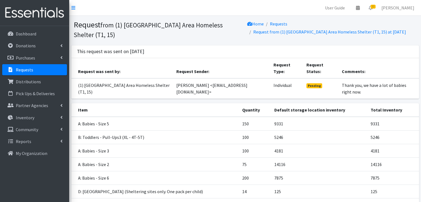
scroll to position [48, 0]
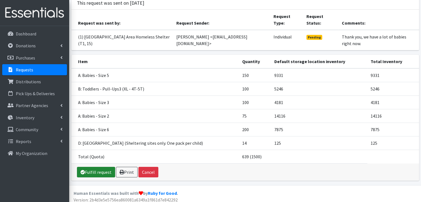
click at [97, 167] on link "Fulfill request" at bounding box center [96, 172] width 38 height 11
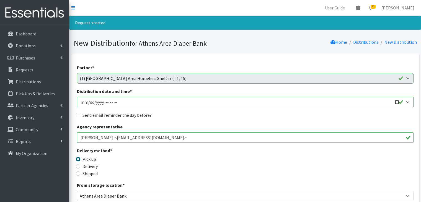
click at [83, 101] on input "Distribution date and time *" at bounding box center [245, 102] width 336 height 11
type input "2025-09-30T23:59"
type input "2025-09-05T10:00"
click at [79, 115] on input "Send email reminder the day before?" at bounding box center [78, 115] width 4 height 4
checkbox input "true"
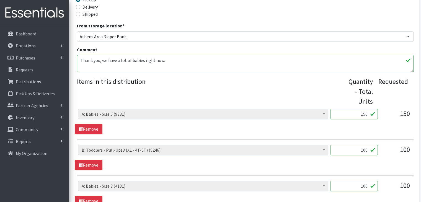
scroll to position [166, 0]
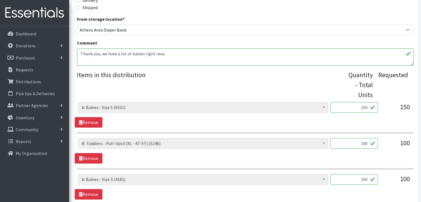
drag, startPoint x: 357, startPoint y: 107, endPoint x: 380, endPoint y: 106, distance: 22.1
click at [380, 106] on div "A: Babies - Size 0 (Preemie) (6548) A: Babies - Size 01 (newborn) (11781) A: Ba…" at bounding box center [245, 109] width 334 height 15
type input "300"
type input "200"
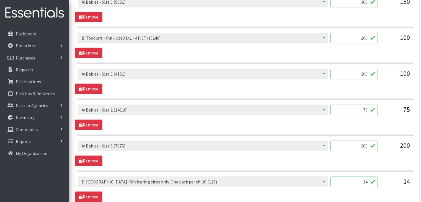
scroll to position [279, 0]
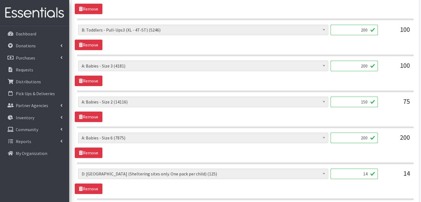
type input "150"
type input "400"
click at [310, 186] on div "A: Babies - Size 0 (Preemie) (6548) A: Babies - Size 01 (newborn) (11781) A: Ba…" at bounding box center [245, 180] width 340 height 25
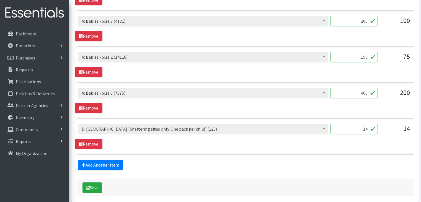
scroll to position [335, 0]
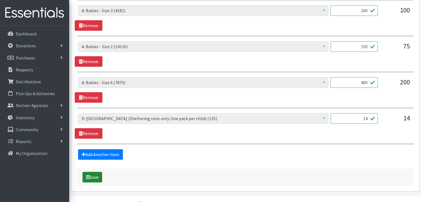
click at [94, 173] on button "Save" at bounding box center [92, 177] width 20 height 11
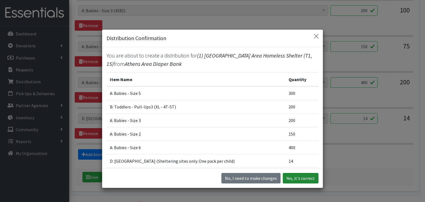
click at [307, 177] on button "Yes, it's correct" at bounding box center [301, 178] width 36 height 11
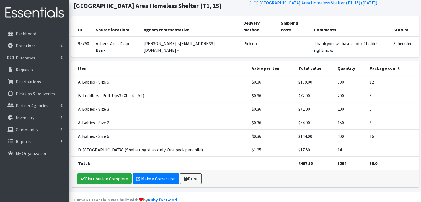
scroll to position [82, 0]
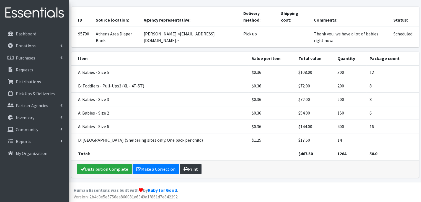
click at [193, 169] on link "Print" at bounding box center [191, 169] width 22 height 11
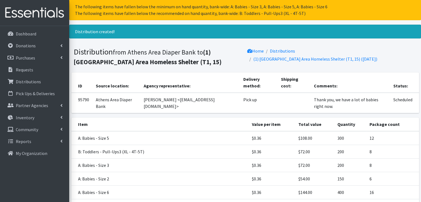
scroll to position [0, 0]
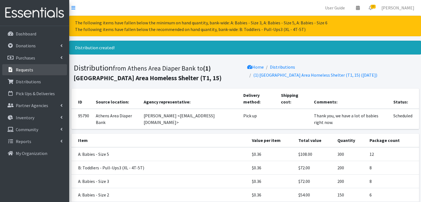
click at [30, 71] on p "Requests" at bounding box center [24, 70] width 17 height 6
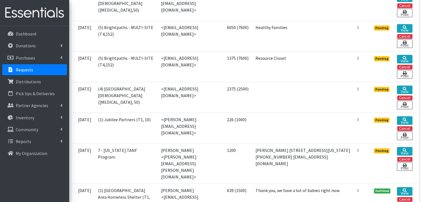
scroll to position [304, 0]
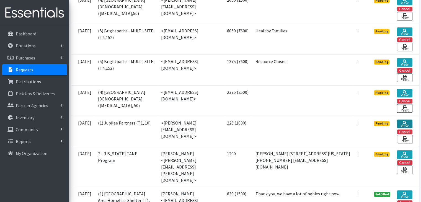
click at [408, 119] on link "View" at bounding box center [403, 123] width 15 height 9
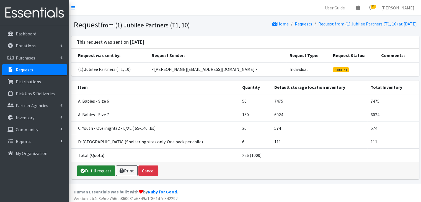
click at [96, 171] on link "Fulfill request" at bounding box center [96, 170] width 38 height 11
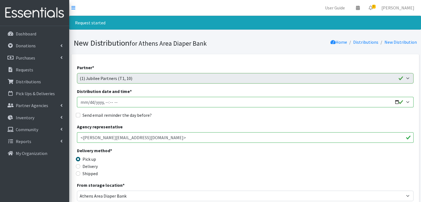
click at [81, 101] on input "Distribution date and time *" at bounding box center [245, 102] width 336 height 11
type input "2025-09-30T23:59"
type input "2025-09-05T10:00"
click at [79, 115] on input "Send email reminder the day before?" at bounding box center [78, 115] width 4 height 4
checkbox input "true"
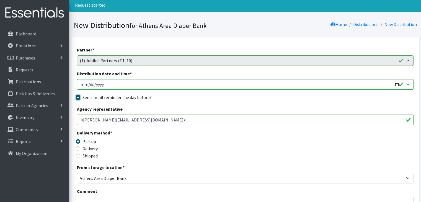
scroll to position [28, 0]
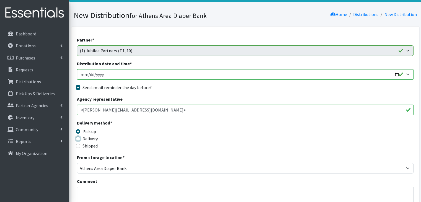
click at [78, 138] on input "Delivery" at bounding box center [78, 138] width 4 height 4
radio input "true"
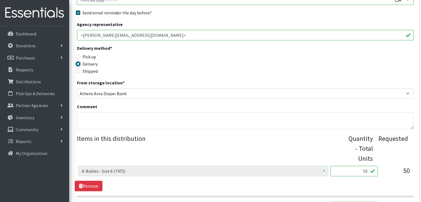
scroll to position [111, 0]
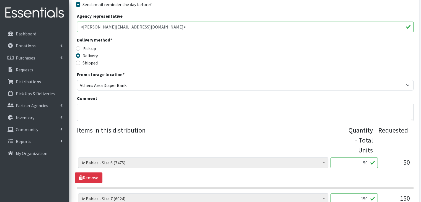
drag, startPoint x: 353, startPoint y: 164, endPoint x: 364, endPoint y: 163, distance: 11.6
click at [364, 163] on input "50" at bounding box center [353, 162] width 47 height 11
type input "100"
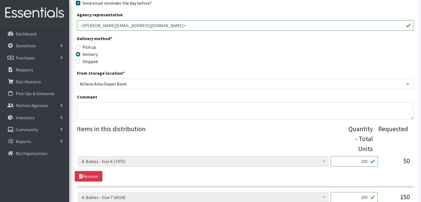
type input "300"
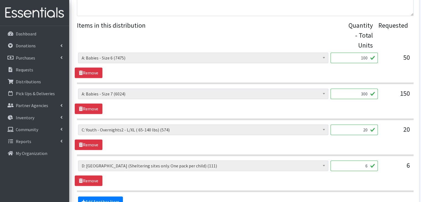
scroll to position [222, 0]
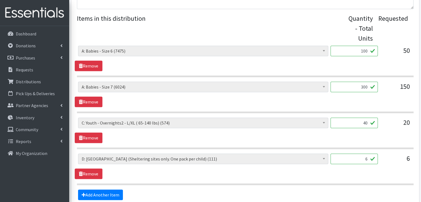
type input "40"
drag, startPoint x: 237, startPoint y: 179, endPoint x: 233, endPoint y: 179, distance: 3.9
click at [237, 179] on section "A: Babies - Size 0 (Preemie) (6548) A: Babies - Size 01 (newborn) (11781) A: Ba…" at bounding box center [245, 169] width 336 height 32
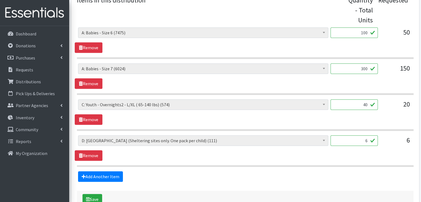
scroll to position [276, 0]
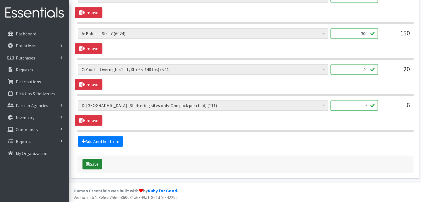
click at [92, 162] on button "Save" at bounding box center [92, 164] width 20 height 11
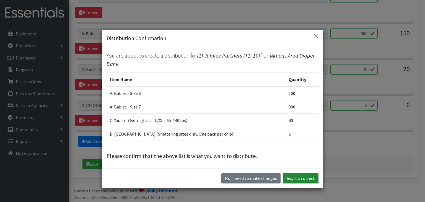
click at [308, 178] on button "Yes, it's correct" at bounding box center [301, 178] width 36 height 11
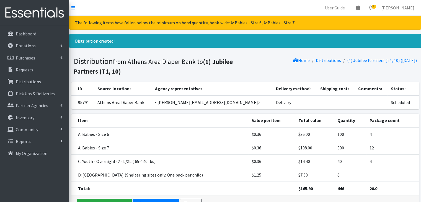
scroll to position [28, 0]
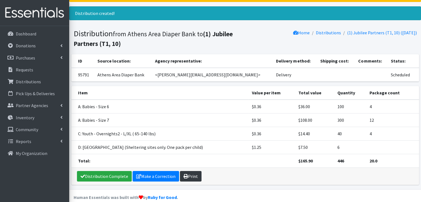
click at [193, 176] on link "Print" at bounding box center [191, 176] width 22 height 11
click at [35, 68] on link "Requests" at bounding box center [34, 69] width 65 height 11
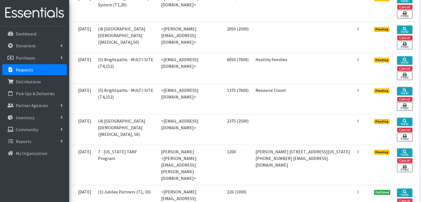
scroll to position [276, 0]
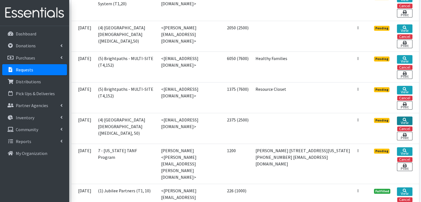
click at [406, 118] on icon at bounding box center [404, 120] width 4 height 4
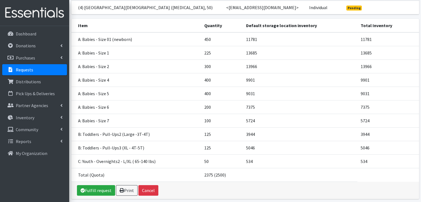
scroll to position [89, 0]
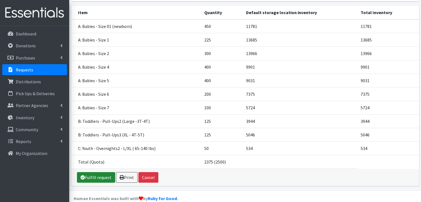
click at [100, 172] on link "Fulfill request" at bounding box center [96, 177] width 38 height 11
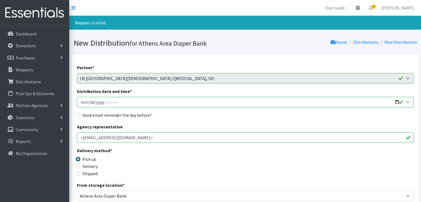
click at [81, 103] on input "Distribution date and time *" at bounding box center [245, 102] width 336 height 11
type input "2025-09-30T23:59"
type input "2025-09-05T10:00"
click at [76, 116] on input "Send email reminder the day before?" at bounding box center [78, 115] width 4 height 4
checkbox input "true"
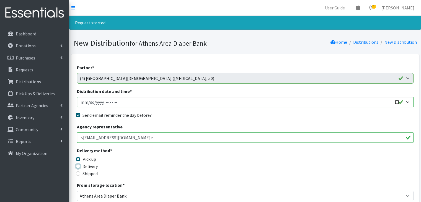
click at [79, 166] on input "Delivery" at bounding box center [78, 166] width 4 height 4
radio input "true"
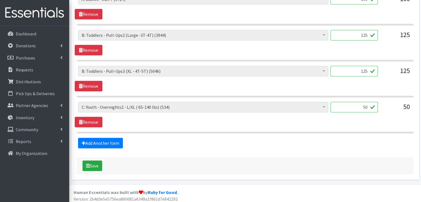
scroll to position [490, 0]
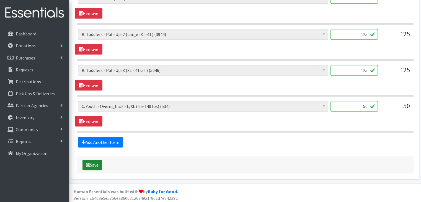
click at [94, 163] on button "Save" at bounding box center [92, 165] width 20 height 11
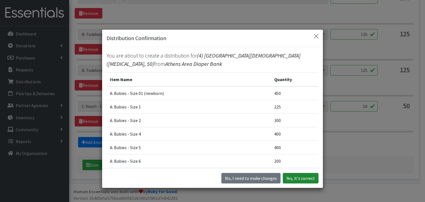
click at [297, 179] on button "Yes, it's correct" at bounding box center [301, 178] width 36 height 11
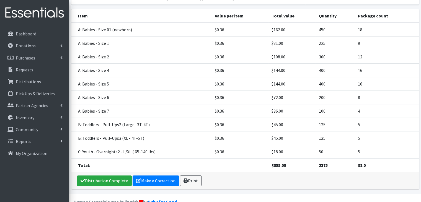
scroll to position [129, 0]
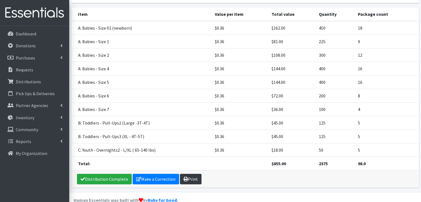
click at [195, 174] on link "Print" at bounding box center [191, 179] width 22 height 11
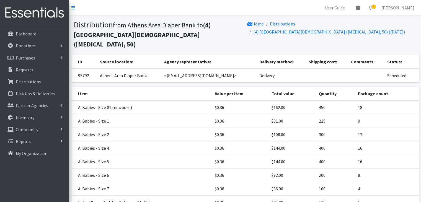
scroll to position [28, 0]
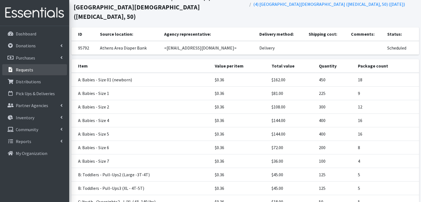
click at [33, 72] on link "Requests" at bounding box center [34, 69] width 65 height 11
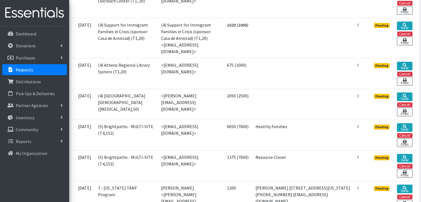
scroll to position [221, 0]
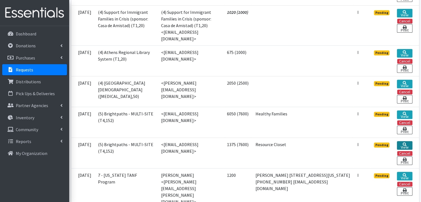
click at [405, 141] on link "View" at bounding box center [403, 145] width 15 height 9
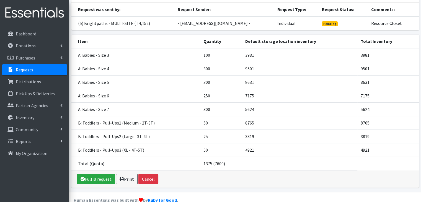
scroll to position [62, 0]
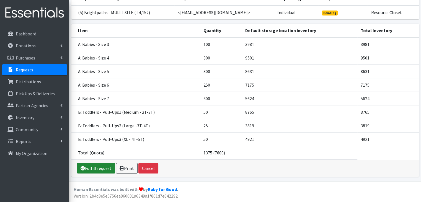
click at [97, 168] on link "Fulfill request" at bounding box center [96, 168] width 38 height 11
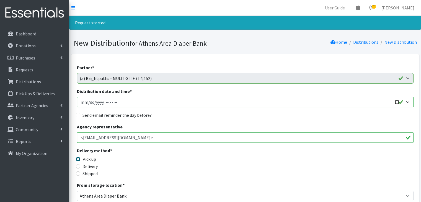
click at [84, 101] on input "Distribution date and time *" at bounding box center [245, 102] width 336 height 11
type input "2025-09-30T23:59"
type input "2025-09-05T10:00"
click at [79, 114] on input "Send email reminder the day before?" at bounding box center [78, 115] width 4 height 4
checkbox input "true"
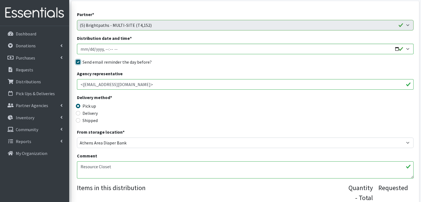
scroll to position [55, 0]
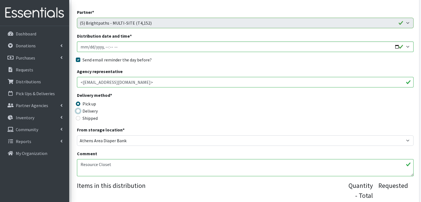
click at [77, 111] on input "Delivery" at bounding box center [78, 111] width 4 height 4
radio input "true"
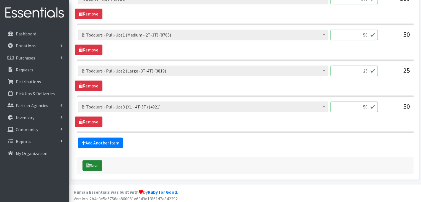
scroll to position [419, 0]
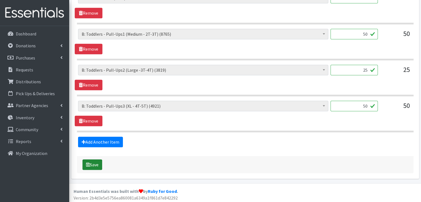
click at [93, 161] on button "Save" at bounding box center [92, 164] width 20 height 11
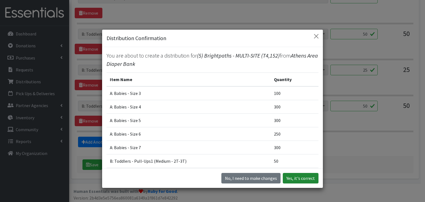
click at [306, 179] on button "Yes, it's correct" at bounding box center [301, 178] width 36 height 11
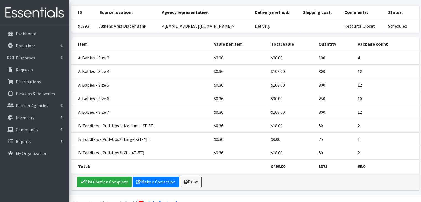
scroll to position [95, 0]
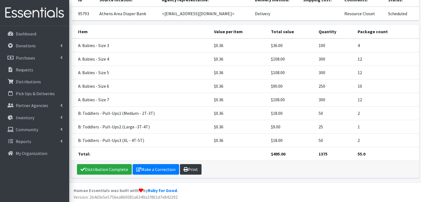
click at [189, 164] on link "Print" at bounding box center [191, 169] width 22 height 11
click at [35, 71] on link "Requests" at bounding box center [34, 69] width 65 height 11
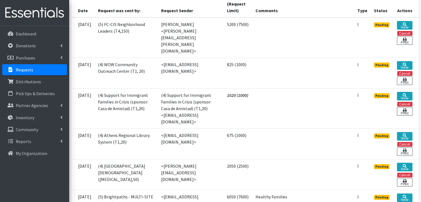
scroll to position [166, 0]
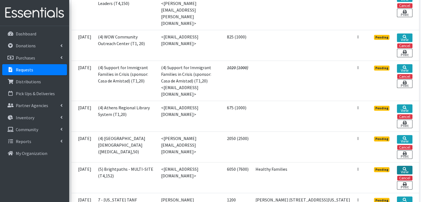
click at [409, 166] on link "View" at bounding box center [403, 170] width 15 height 9
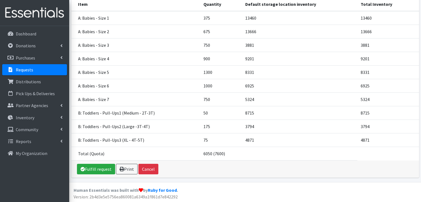
scroll to position [89, 0]
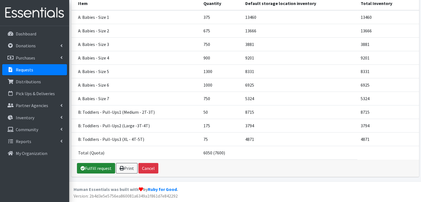
click at [96, 167] on link "Fulfill request" at bounding box center [96, 168] width 38 height 11
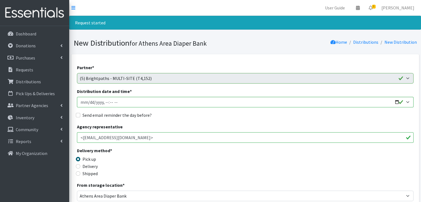
type input "[DATE]T23:59"
type input "[DATE]T10:00"
click at [80, 114] on div "Send email reminder the day before?" at bounding box center [245, 115] width 336 height 7
click at [79, 114] on input "Send email reminder the day before?" at bounding box center [78, 115] width 4 height 4
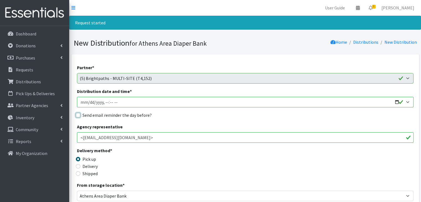
checkbox input "true"
click at [79, 167] on input "Delivery" at bounding box center [78, 166] width 4 height 4
radio input "true"
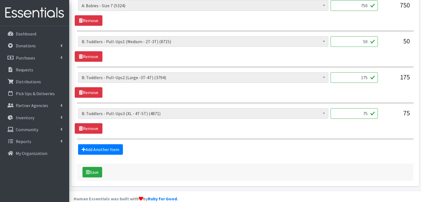
scroll to position [490, 0]
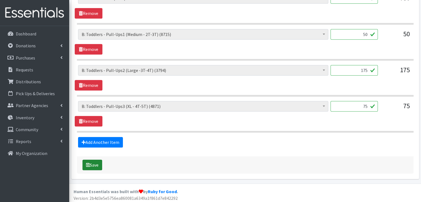
click at [98, 163] on button "Save" at bounding box center [92, 165] width 20 height 11
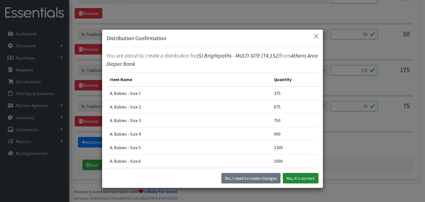
click at [297, 179] on button "Yes, it's correct" at bounding box center [301, 178] width 36 height 11
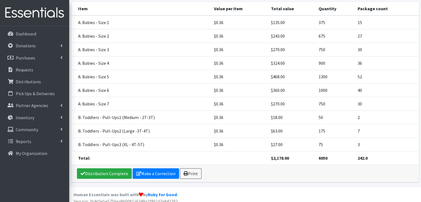
scroll to position [122, 0]
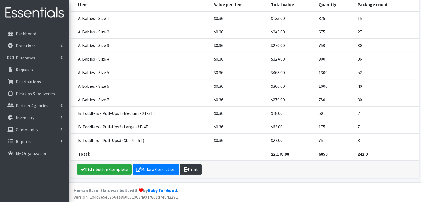
click at [193, 166] on link "Print" at bounding box center [191, 169] width 22 height 11
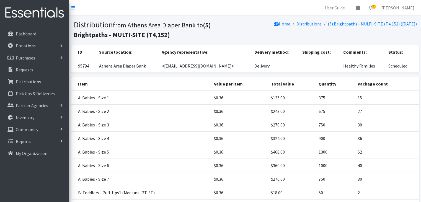
scroll to position [80, 0]
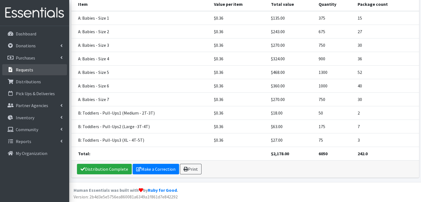
click at [39, 72] on link "Requests" at bounding box center [34, 69] width 65 height 11
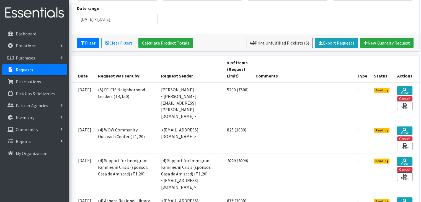
scroll to position [83, 0]
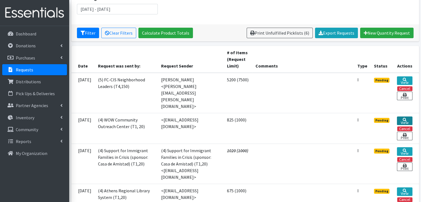
click at [402, 116] on link "View" at bounding box center [403, 120] width 15 height 9
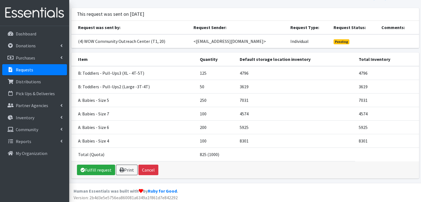
scroll to position [35, 0]
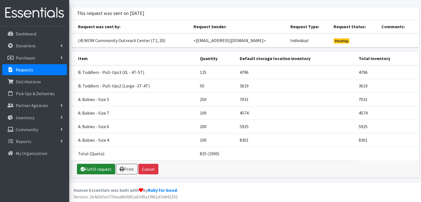
click at [105, 166] on link "Fulfill request" at bounding box center [96, 169] width 38 height 11
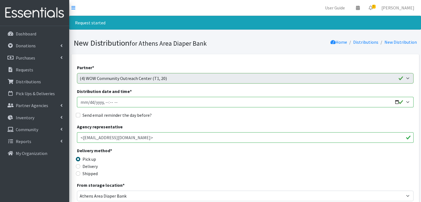
click at [84, 99] on input "Distribution date and time *" at bounding box center [245, 102] width 336 height 11
type input "2025-09-30T23:59"
type input "2025-09-05T10:00"
click at [77, 116] on input "Send email reminder the day before?" at bounding box center [78, 115] width 4 height 4
checkbox input "true"
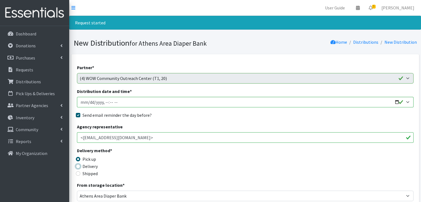
click at [80, 164] on input "Delivery" at bounding box center [78, 166] width 4 height 4
radio input "true"
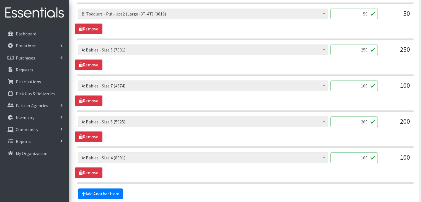
scroll to position [347, 0]
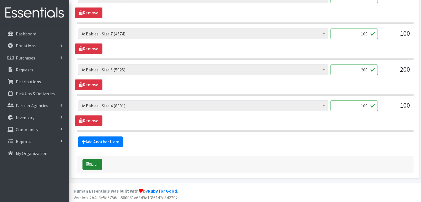
click at [95, 163] on button "Save" at bounding box center [92, 164] width 20 height 11
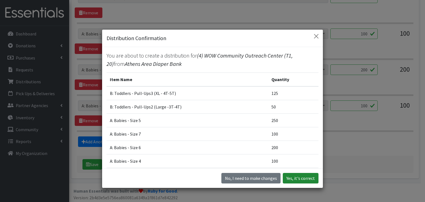
click at [305, 179] on button "Yes, it's correct" at bounding box center [301, 178] width 36 height 11
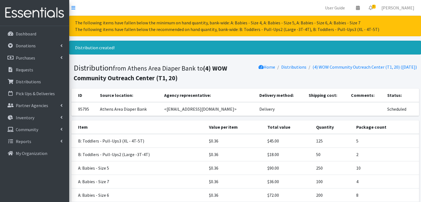
scroll to position [69, 0]
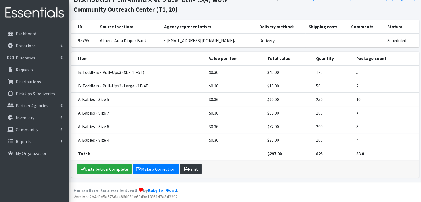
click at [187, 168] on link "Print" at bounding box center [191, 169] width 22 height 11
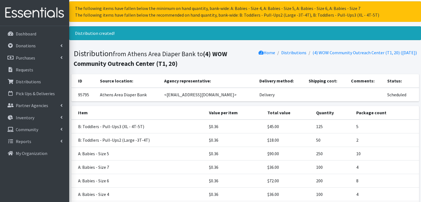
scroll to position [13, 0]
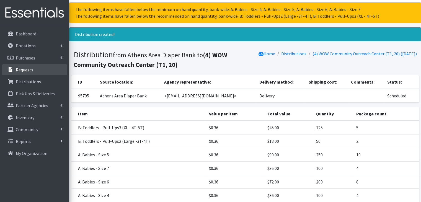
click at [26, 71] on p "Requests" at bounding box center [24, 70] width 17 height 6
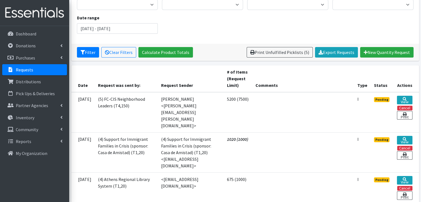
scroll to position [55, 0]
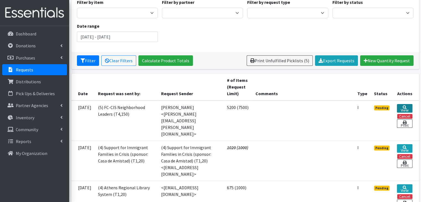
click at [400, 105] on link "View" at bounding box center [403, 108] width 15 height 9
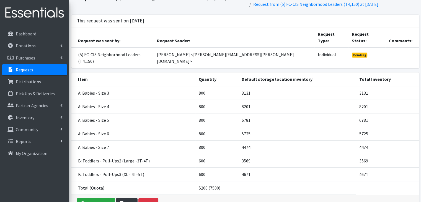
scroll to position [49, 0]
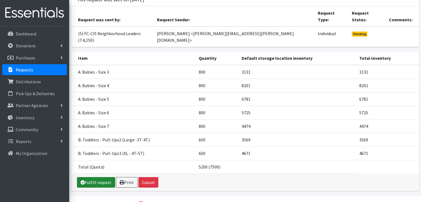
click at [100, 177] on link "Fulfill request" at bounding box center [96, 182] width 38 height 11
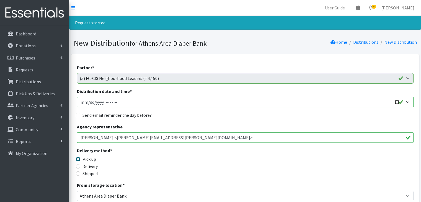
click at [80, 101] on input "Distribution date and time *" at bounding box center [245, 102] width 336 height 11
type input "2025-09-30T23:59"
type input "2025-09-05T10:00"
click at [79, 113] on input "Send email reminder the day before?" at bounding box center [78, 115] width 4 height 4
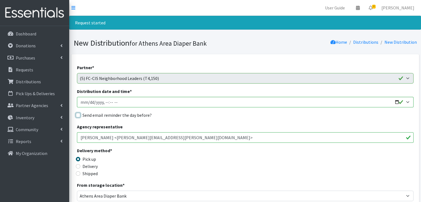
checkbox input "true"
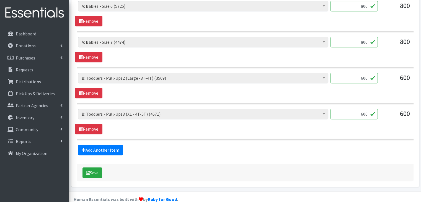
scroll to position [383, 0]
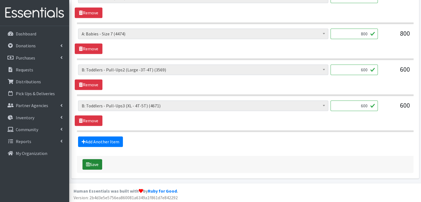
click at [90, 163] on button "Save" at bounding box center [92, 164] width 20 height 11
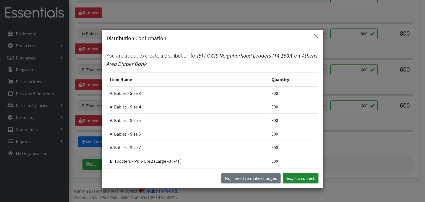
click at [302, 177] on button "Yes, it's correct" at bounding box center [301, 178] width 36 height 11
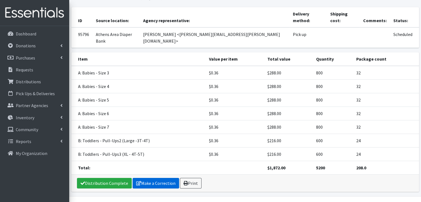
scroll to position [82, 0]
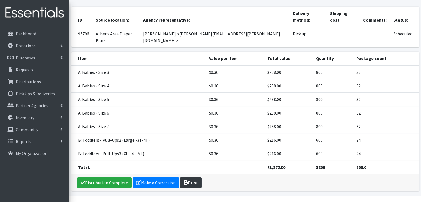
click at [194, 177] on link "Print" at bounding box center [191, 182] width 22 height 11
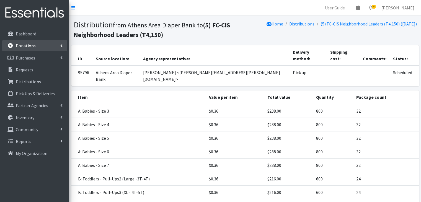
scroll to position [39, 0]
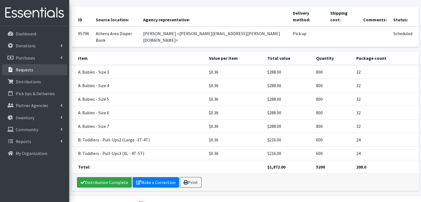
click at [19, 68] on p "Requests" at bounding box center [24, 70] width 17 height 6
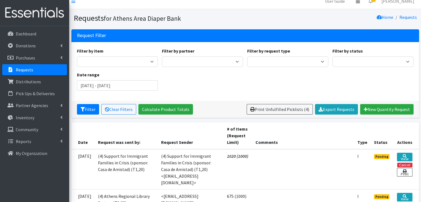
scroll to position [28, 0]
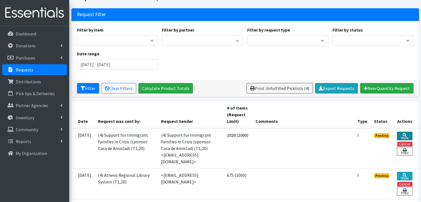
click at [408, 136] on link "View" at bounding box center [403, 136] width 15 height 9
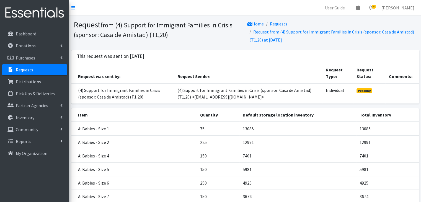
scroll to position [70, 0]
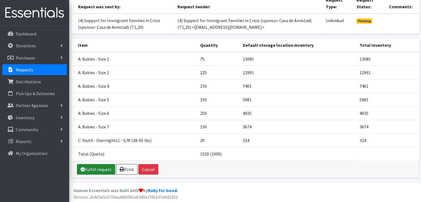
click at [101, 169] on link "Fulfill request" at bounding box center [96, 169] width 38 height 11
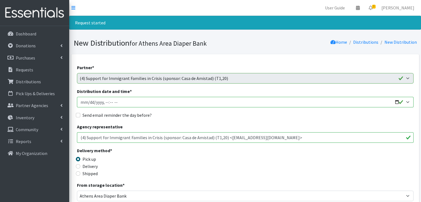
click at [83, 101] on input "Distribution date and time *" at bounding box center [245, 102] width 336 height 11
type input "2025-09-30T23:59"
type input "2025-09-05T10:00"
click at [77, 116] on input "Send email reminder the day before?" at bounding box center [78, 115] width 4 height 4
checkbox input "true"
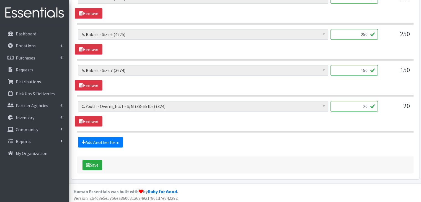
scroll to position [383, 0]
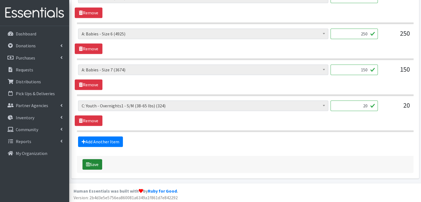
click at [95, 162] on button "Save" at bounding box center [92, 164] width 20 height 11
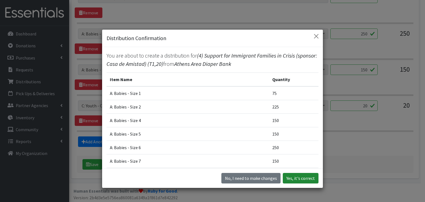
click at [300, 180] on button "Yes, it's correct" at bounding box center [301, 178] width 36 height 11
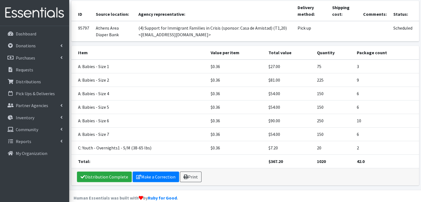
scroll to position [98, 0]
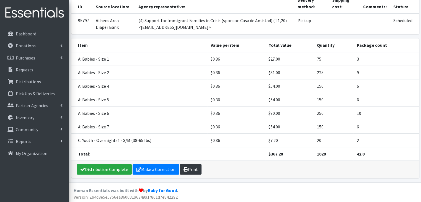
click at [194, 167] on link "Print" at bounding box center [191, 169] width 22 height 11
click at [43, 72] on link "Requests" at bounding box center [34, 69] width 65 height 11
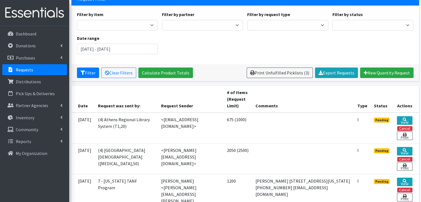
scroll to position [55, 0]
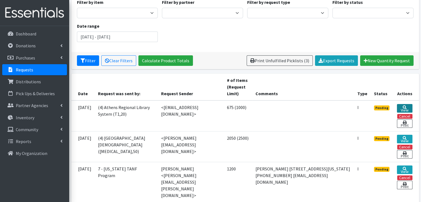
click at [399, 108] on link "View" at bounding box center [403, 108] width 15 height 9
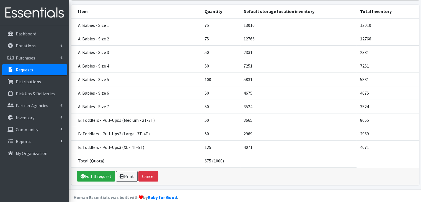
scroll to position [83, 0]
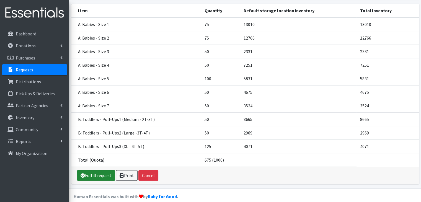
click at [101, 174] on link "Fulfill request" at bounding box center [96, 175] width 38 height 11
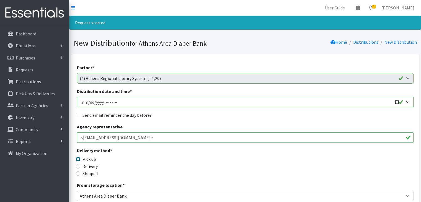
click at [84, 102] on input "Distribution date and time *" at bounding box center [245, 102] width 336 height 11
type input "2025-01-30T23:59"
type input "2025-09-30T23:59"
type input "[DATE]T10:00"
click at [80, 113] on div "Send email reminder the day before?" at bounding box center [245, 115] width 336 height 7
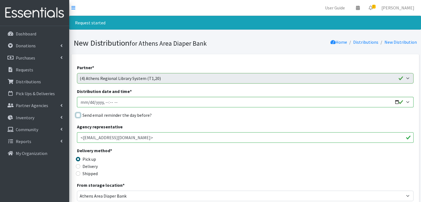
click at [78, 115] on input "Send email reminder the day before?" at bounding box center [78, 115] width 4 height 4
checkbox input "true"
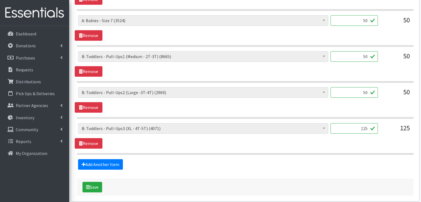
scroll to position [490, 0]
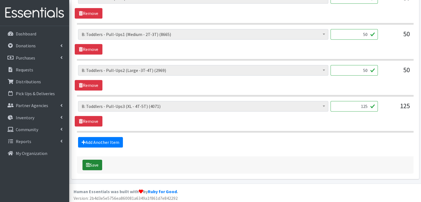
click at [98, 161] on button "Save" at bounding box center [92, 165] width 20 height 11
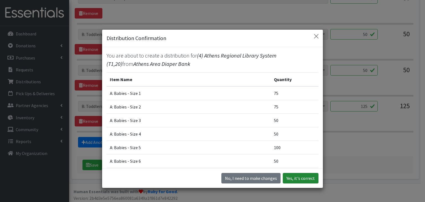
click at [299, 177] on button "Yes, it's correct" at bounding box center [301, 178] width 36 height 11
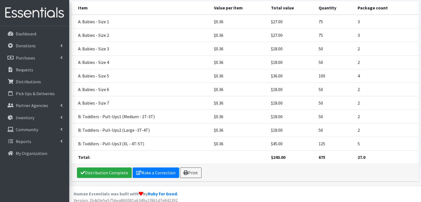
scroll to position [122, 0]
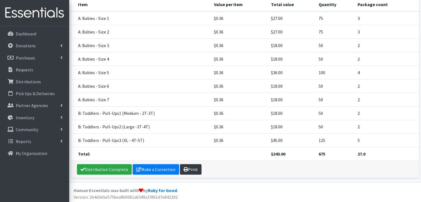
click at [188, 164] on link "Print" at bounding box center [191, 169] width 22 height 11
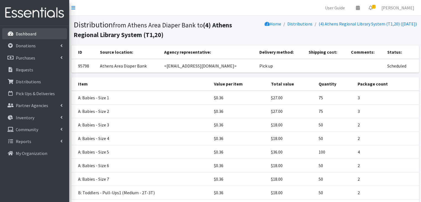
scroll to position [80, 0]
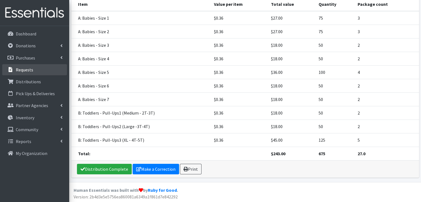
click at [30, 70] on p "Requests" at bounding box center [24, 70] width 17 height 6
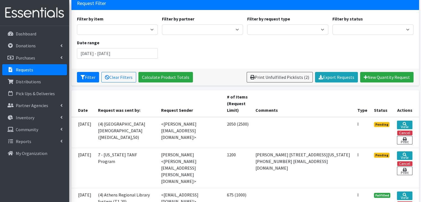
scroll to position [55, 0]
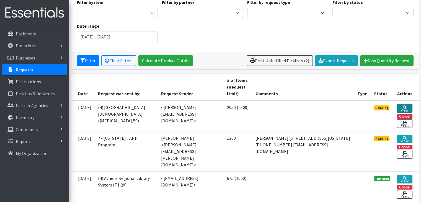
click at [407, 106] on link "View" at bounding box center [403, 108] width 15 height 9
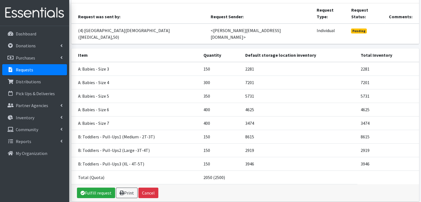
scroll to position [62, 0]
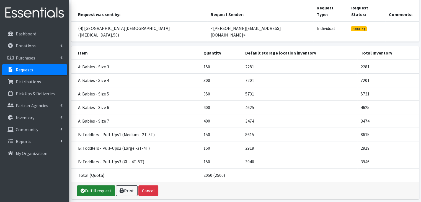
click at [105, 185] on link "Fulfill request" at bounding box center [96, 190] width 38 height 11
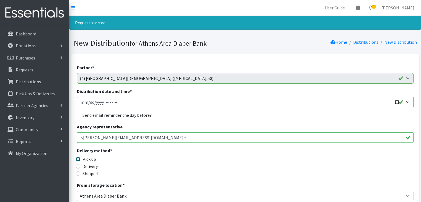
click at [82, 101] on input "Distribution date and time *" at bounding box center [245, 102] width 336 height 11
type input "2025-09-30T23:59"
type input "2025-09-05T10:00"
click at [79, 115] on input "Send email reminder the day before?" at bounding box center [78, 115] width 4 height 4
checkbox input "true"
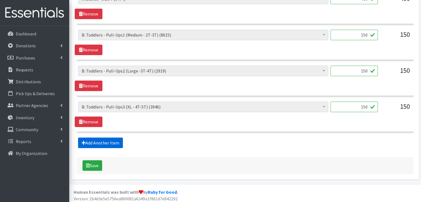
scroll to position [419, 0]
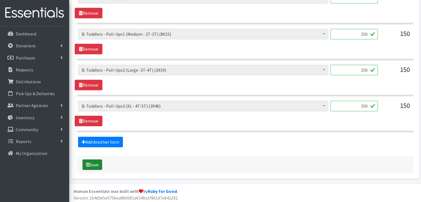
click at [91, 162] on button "Save" at bounding box center [92, 164] width 20 height 11
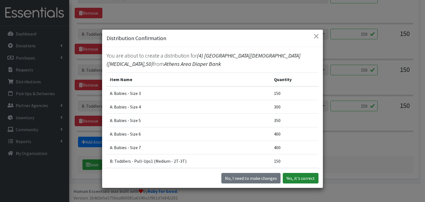
click at [307, 178] on button "Yes, it's correct" at bounding box center [301, 178] width 36 height 11
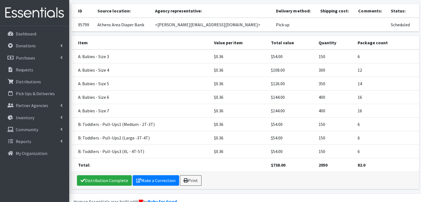
scroll to position [95, 0]
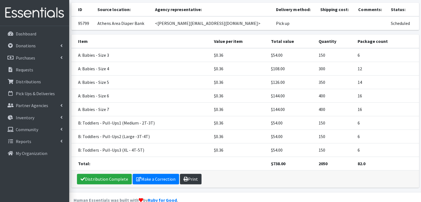
click at [188, 174] on link "Print" at bounding box center [191, 179] width 22 height 11
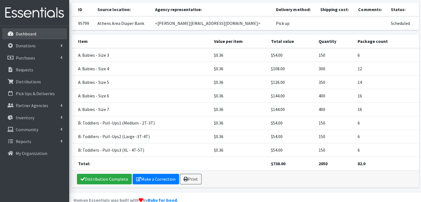
click at [25, 34] on p "Dashboard" at bounding box center [26, 34] width 20 height 6
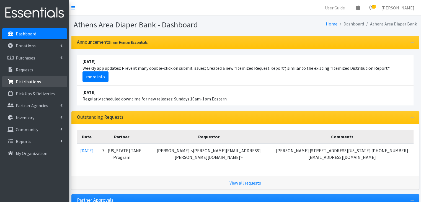
scroll to position [28, 0]
